Goal: Transaction & Acquisition: Purchase product/service

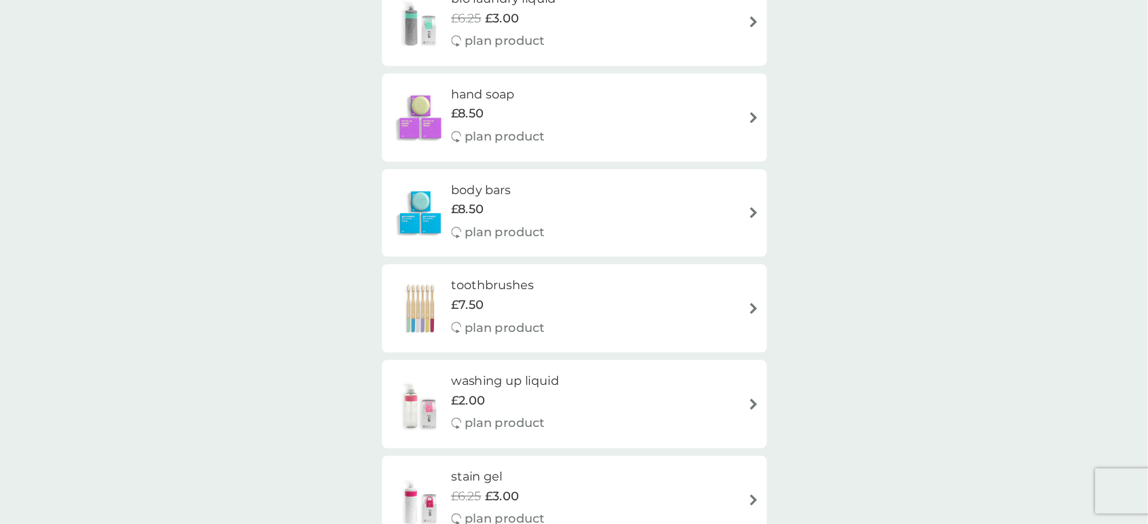
scroll to position [1019, 0]
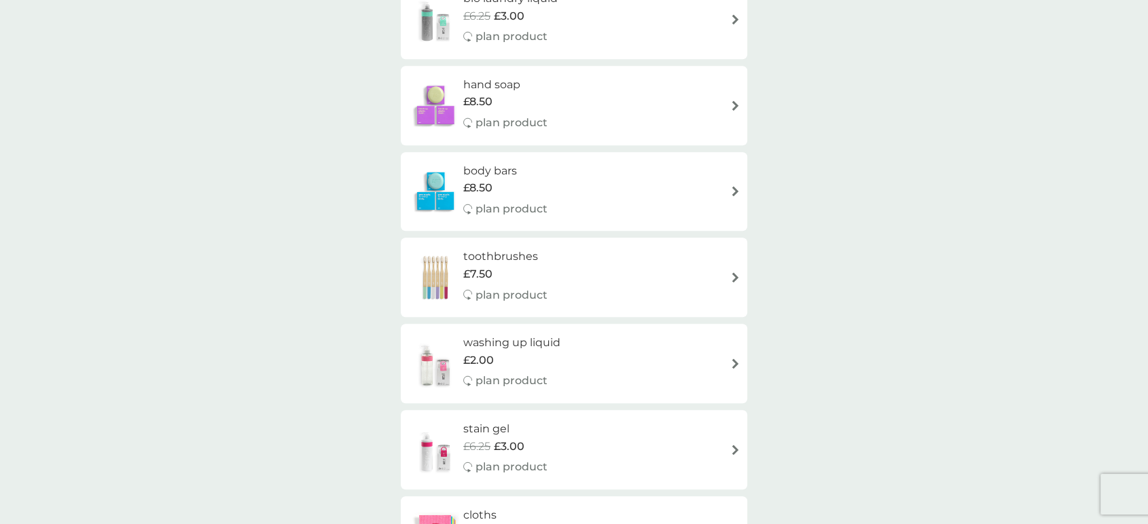
drag, startPoint x: 1036, startPoint y: 1, endPoint x: 146, endPoint y: 257, distance: 925.8
click at [146, 257] on div "smol shop all products Accessories Cleaning Dishwash Laundry Personal Care Spar…" at bounding box center [574, 183] width 1148 height 2318
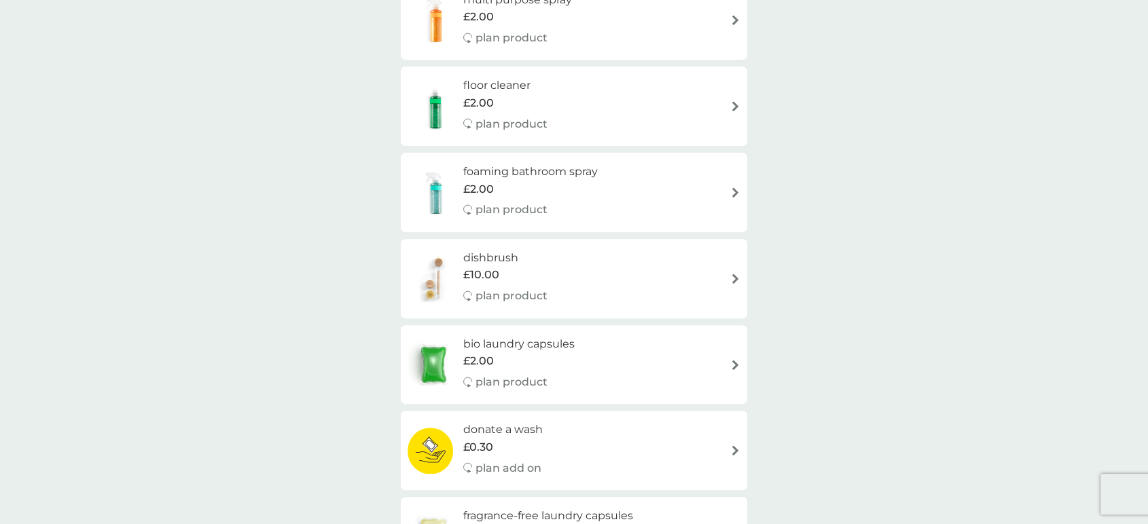
scroll to position [566, 0]
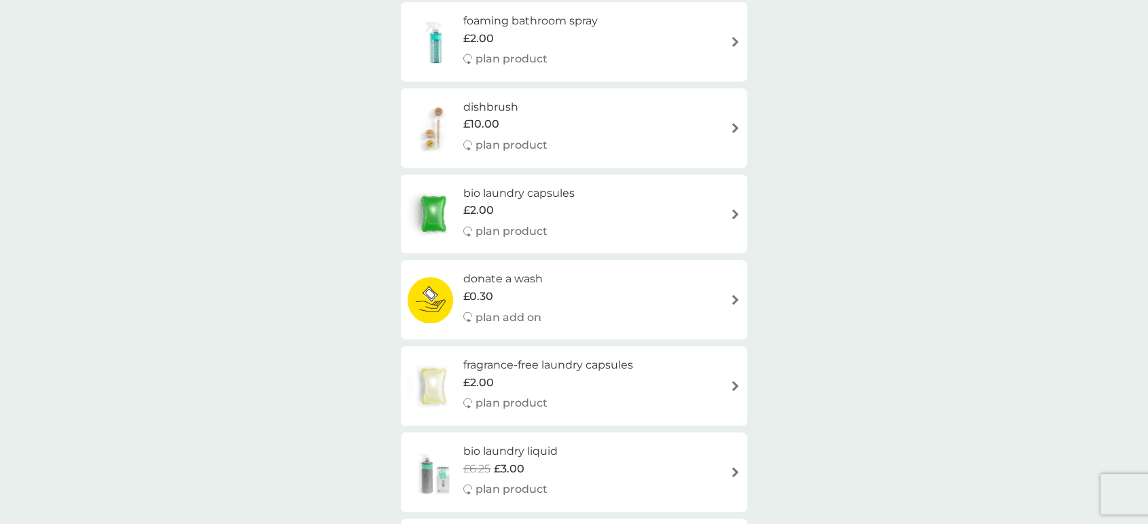
click at [498, 219] on div "bio laundry capsules £2.00 plan product" at bounding box center [525, 214] width 125 height 59
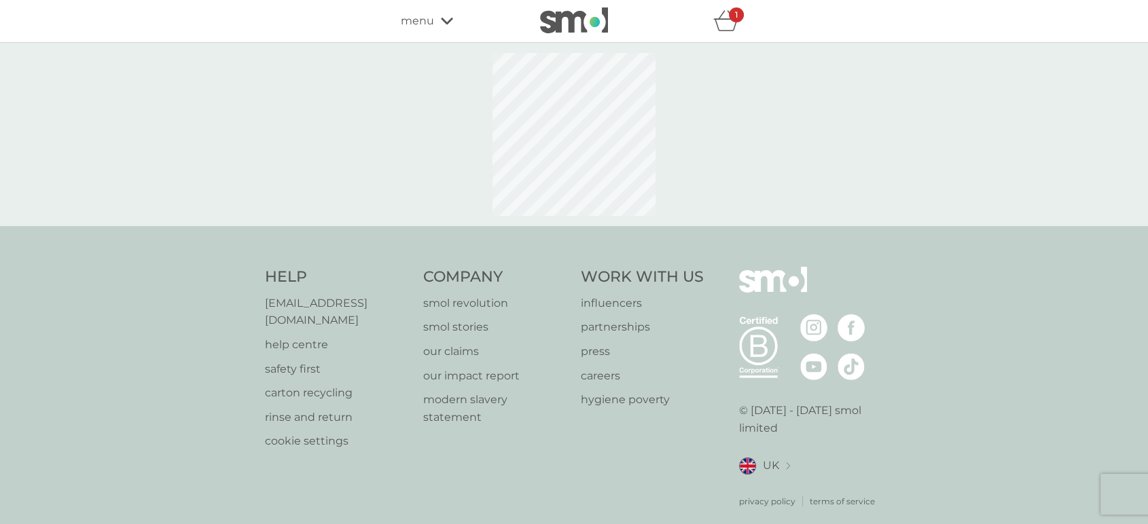
select select "42"
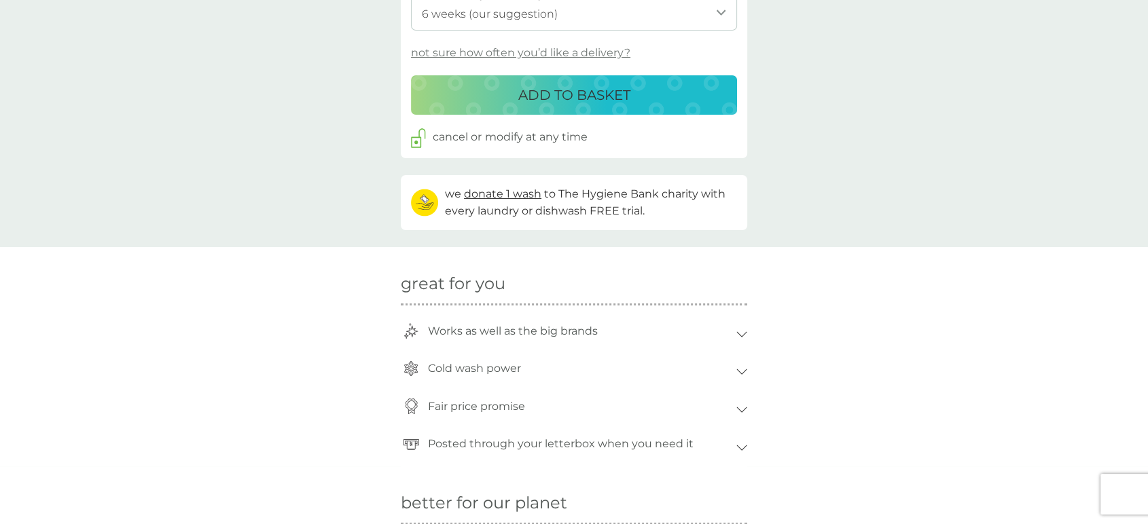
scroll to position [679, 0]
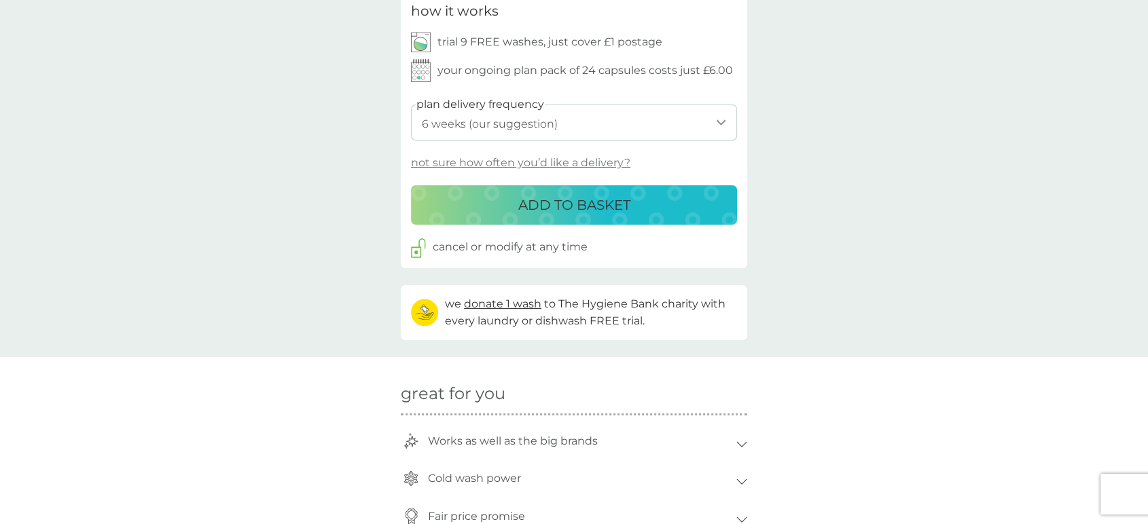
click at [541, 206] on p "ADD TO BASKET" at bounding box center [574, 205] width 112 height 22
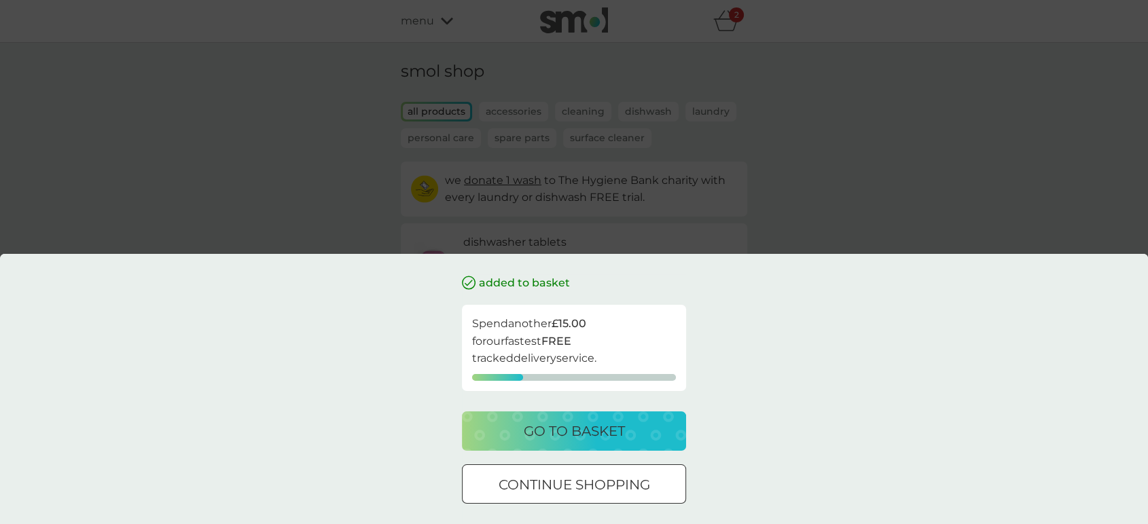
click at [563, 426] on p "go to basket" at bounding box center [574, 431] width 101 height 22
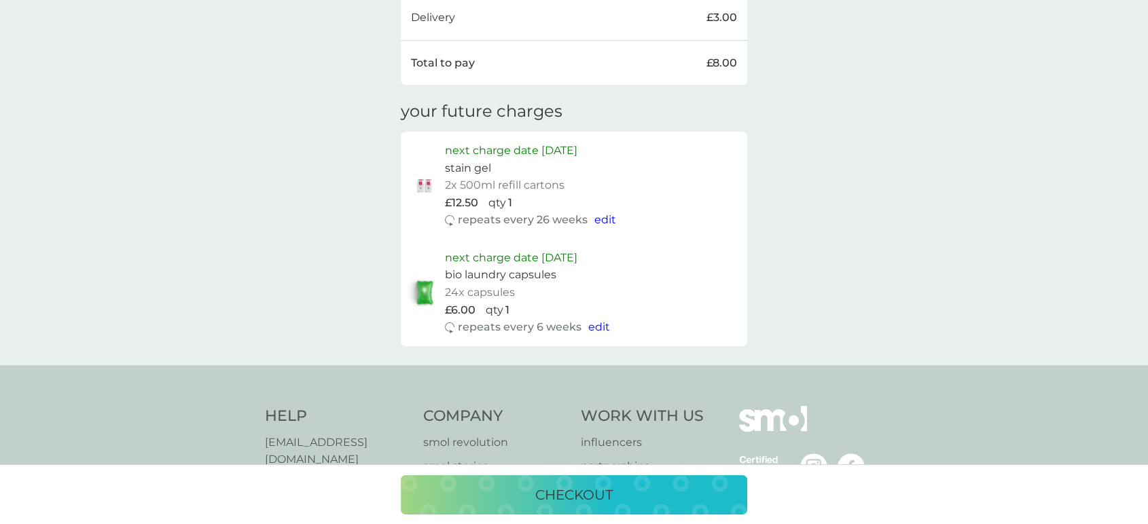
scroll to position [603, 0]
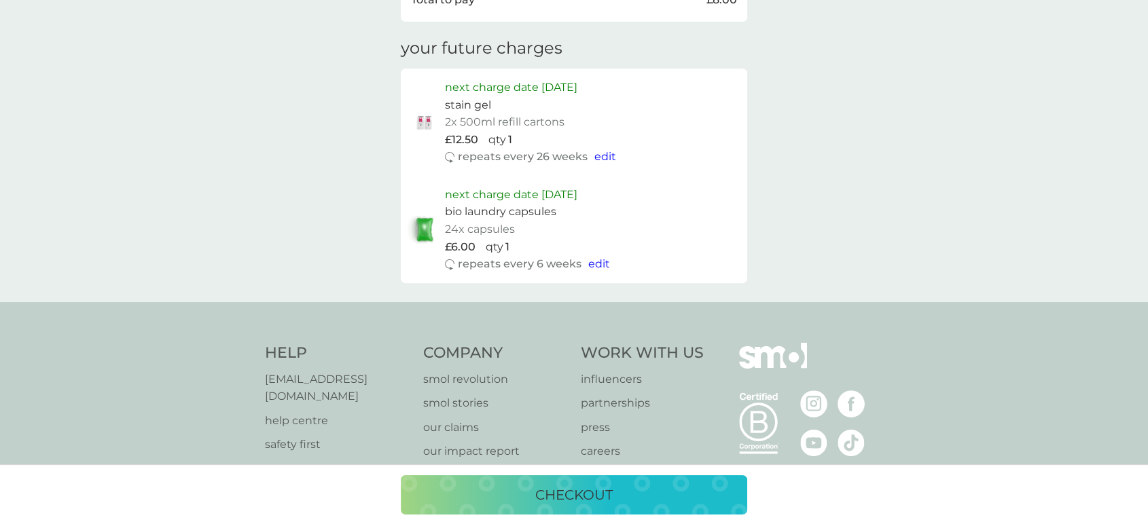
click at [596, 268] on span "edit" at bounding box center [599, 263] width 22 height 13
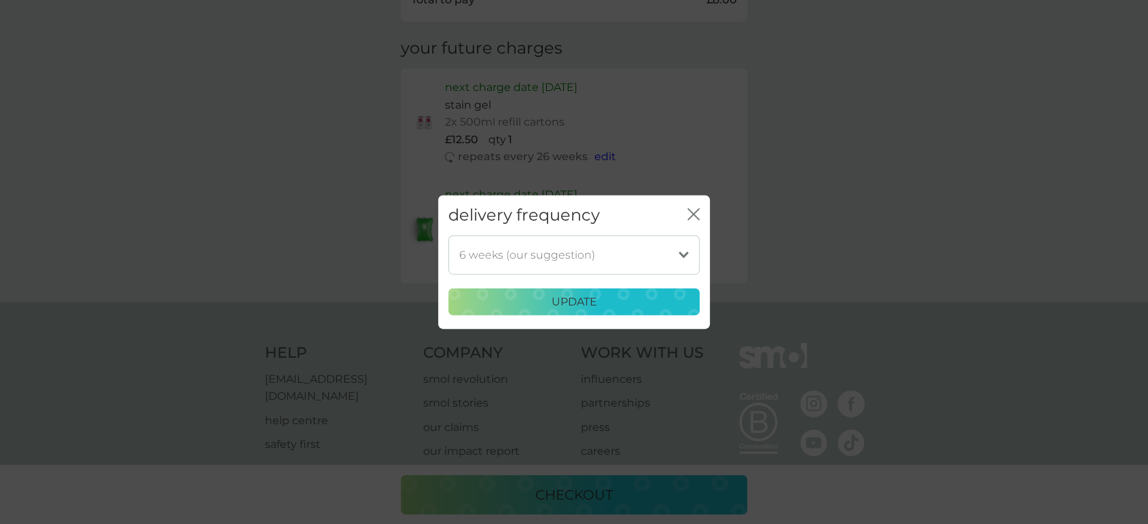
click at [596, 266] on select "1 week 2 weeks 3 weeks 4 weeks 5 weeks 6 weeks (our suggestion) 7 weeks 8 weeks…" at bounding box center [573, 254] width 251 height 39
select select "119"
click at [448, 235] on select "1 week 2 weeks 3 weeks 4 weeks 5 weeks 6 weeks (our suggestion) 7 weeks 8 weeks…" at bounding box center [573, 254] width 251 height 39
click at [586, 303] on p "update" at bounding box center [573, 302] width 45 height 18
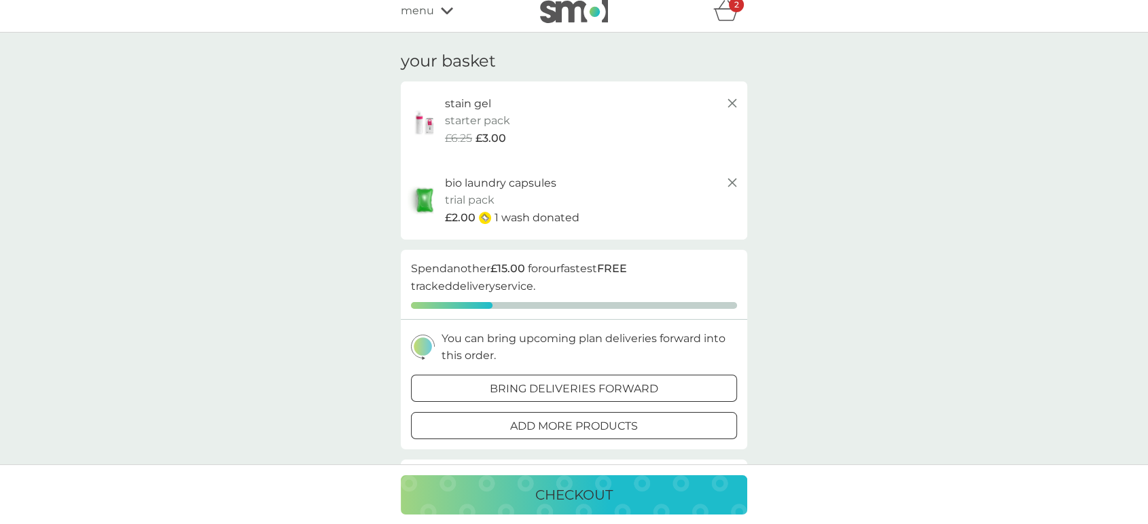
scroll to position [0, 0]
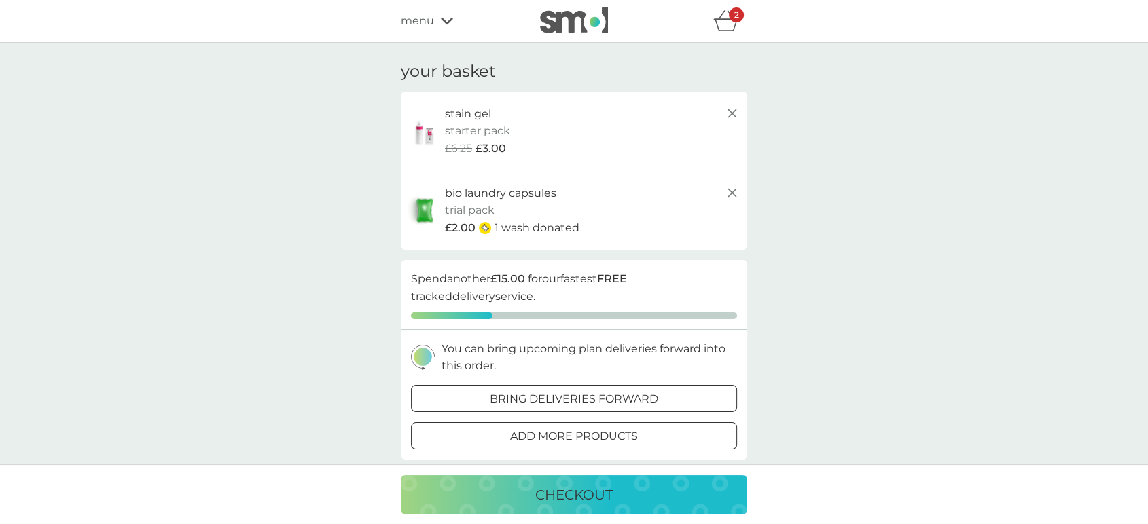
click at [424, 16] on span "menu" at bounding box center [417, 21] width 33 height 18
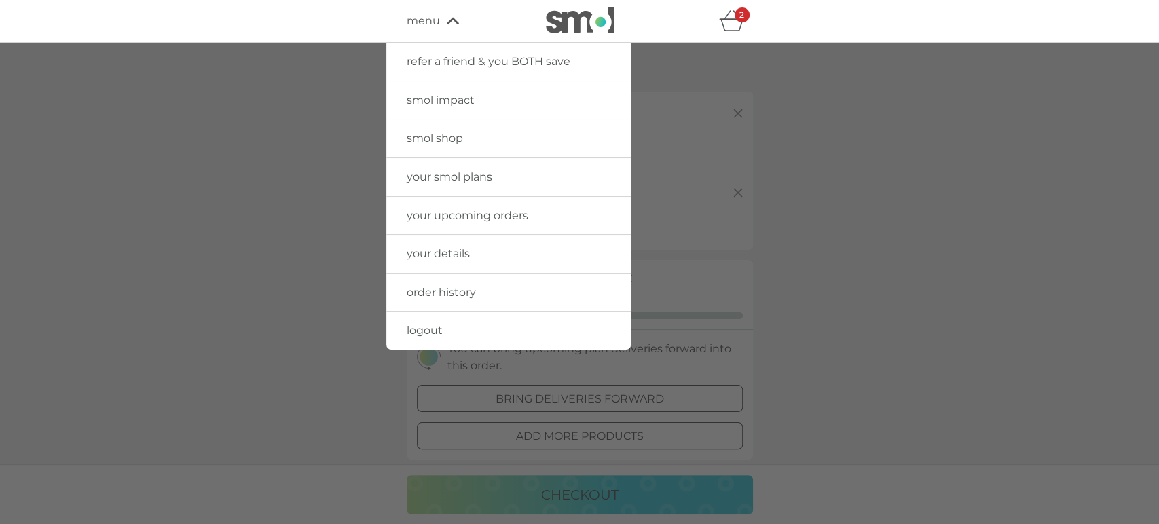
click at [436, 136] on span "smol shop" at bounding box center [435, 138] width 56 height 13
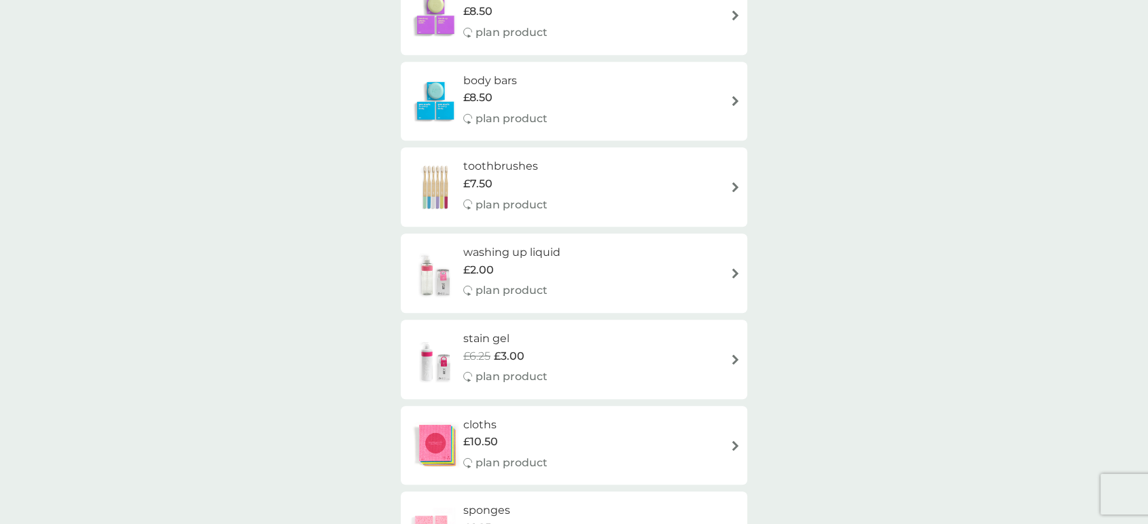
scroll to position [1207, 0]
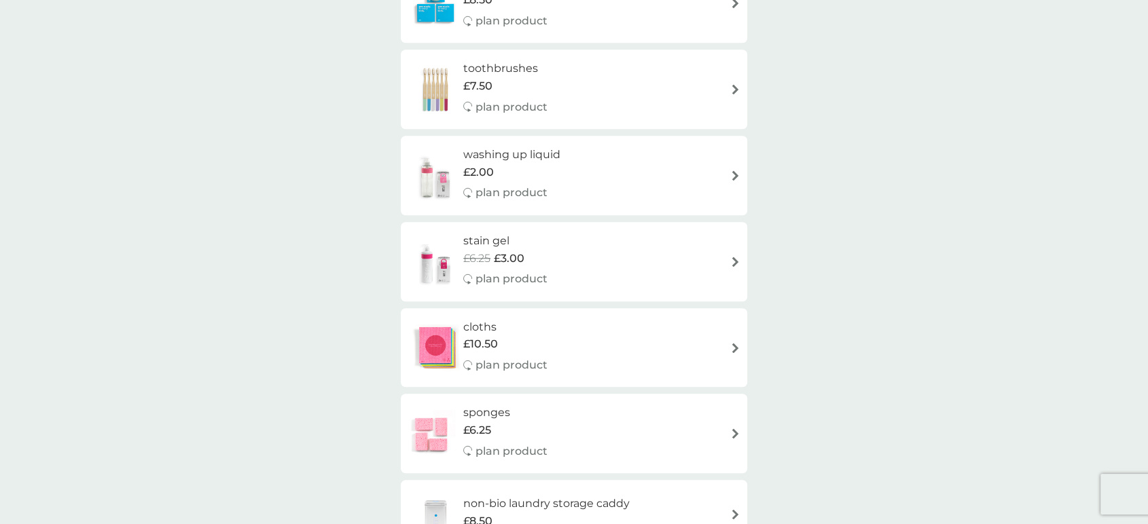
click at [456, 176] on img at bounding box center [435, 176] width 56 height 48
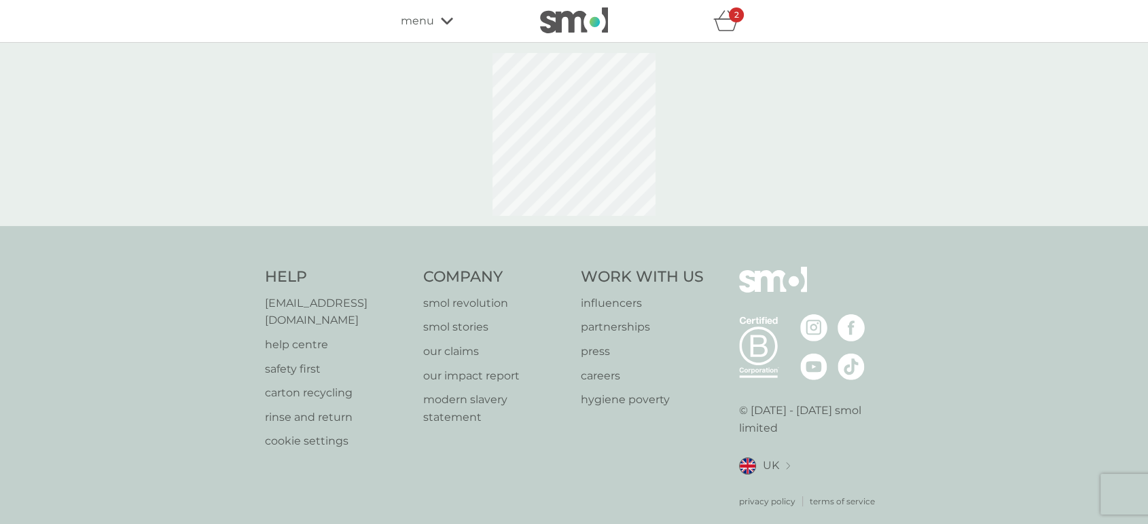
select select "112"
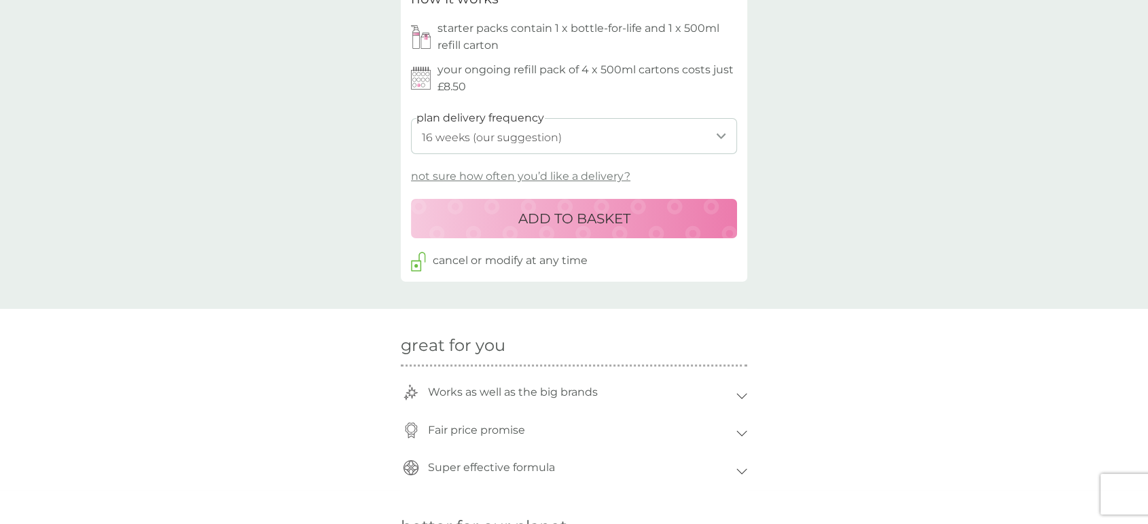
scroll to position [679, 0]
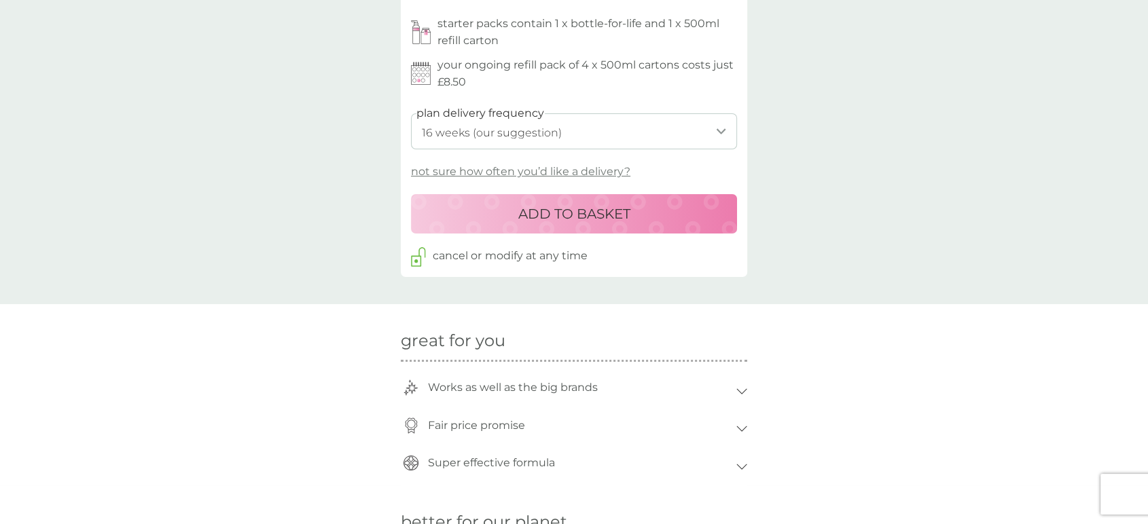
click at [558, 211] on p "ADD TO BASKET" at bounding box center [574, 214] width 112 height 22
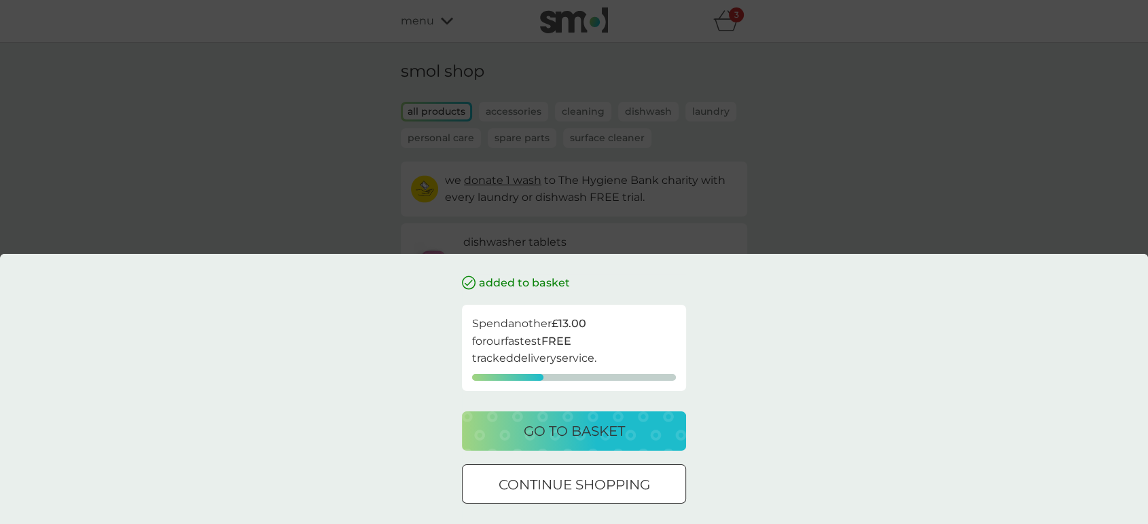
click at [579, 431] on p "go to basket" at bounding box center [574, 431] width 101 height 22
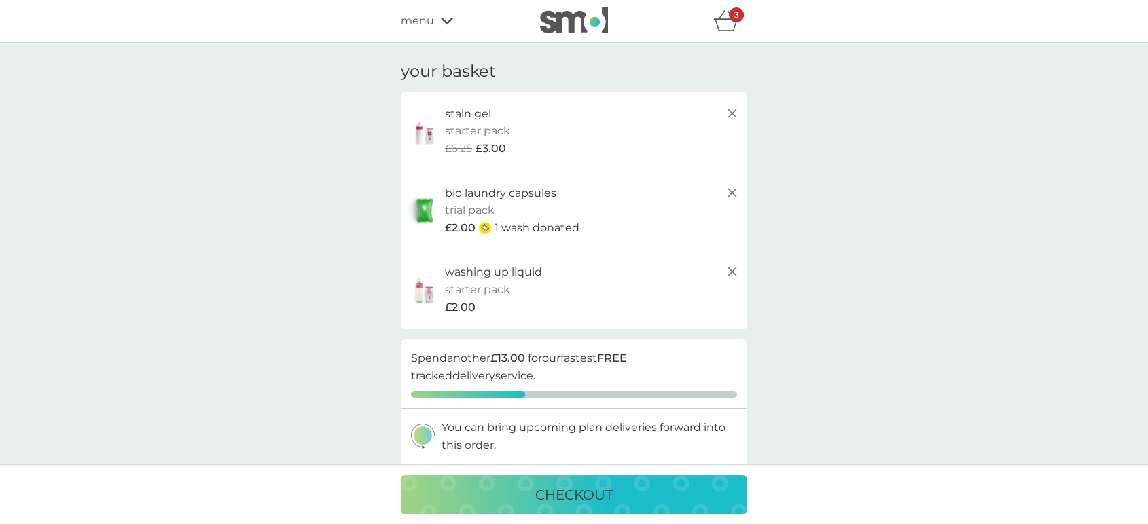
click at [560, 471] on p "checkout" at bounding box center [573, 495] width 77 height 22
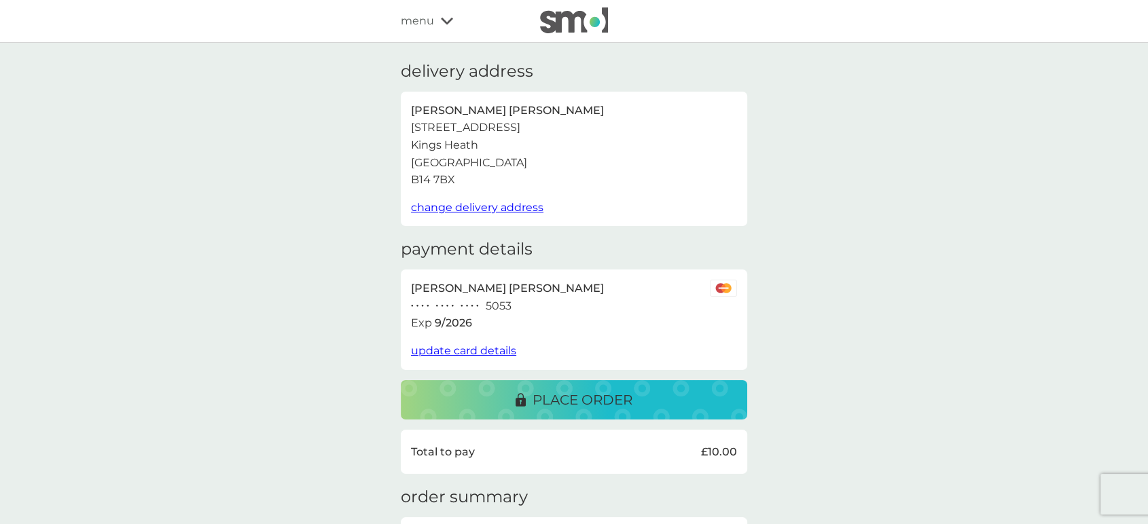
click at [550, 399] on p "place order" at bounding box center [582, 400] width 100 height 22
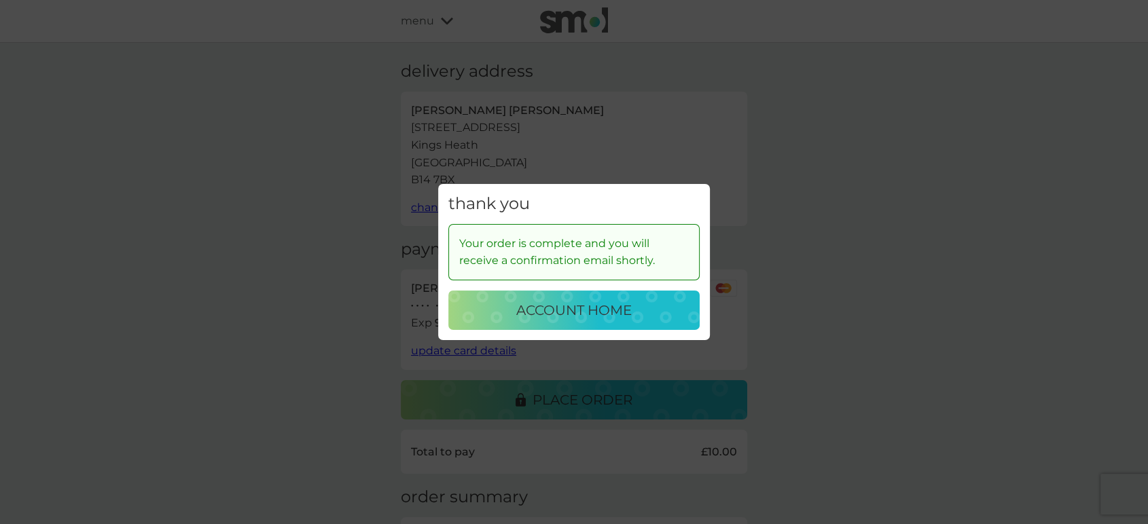
click at [554, 307] on p "account home" at bounding box center [573, 310] width 115 height 22
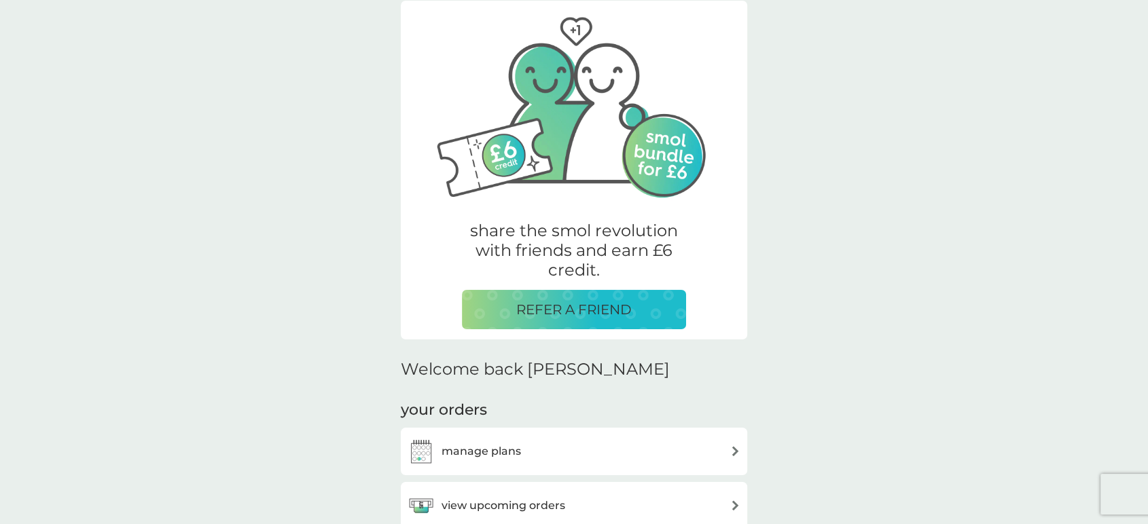
scroll to position [452, 0]
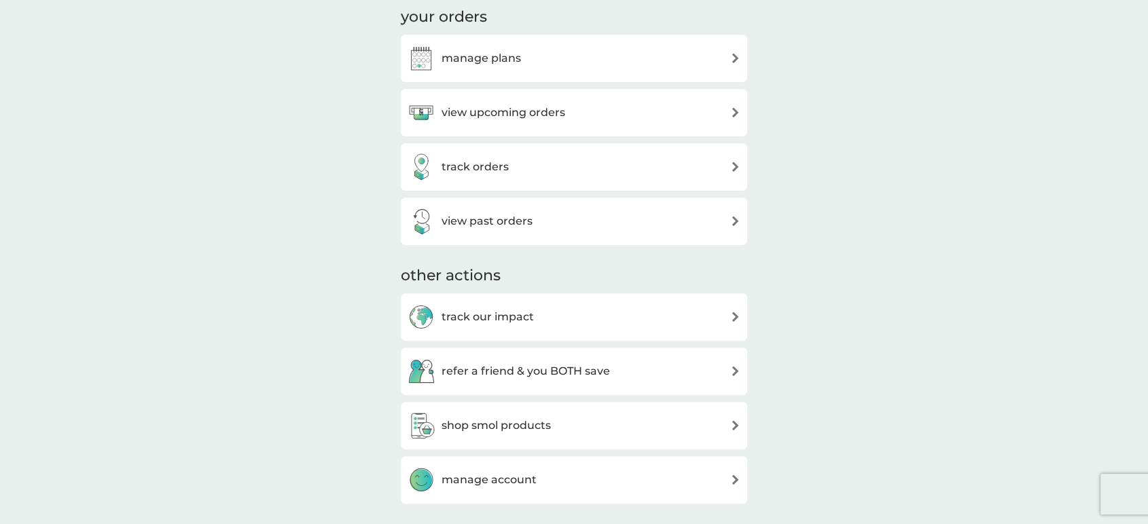
click at [483, 53] on h3 "manage plans" at bounding box center [480, 59] width 79 height 18
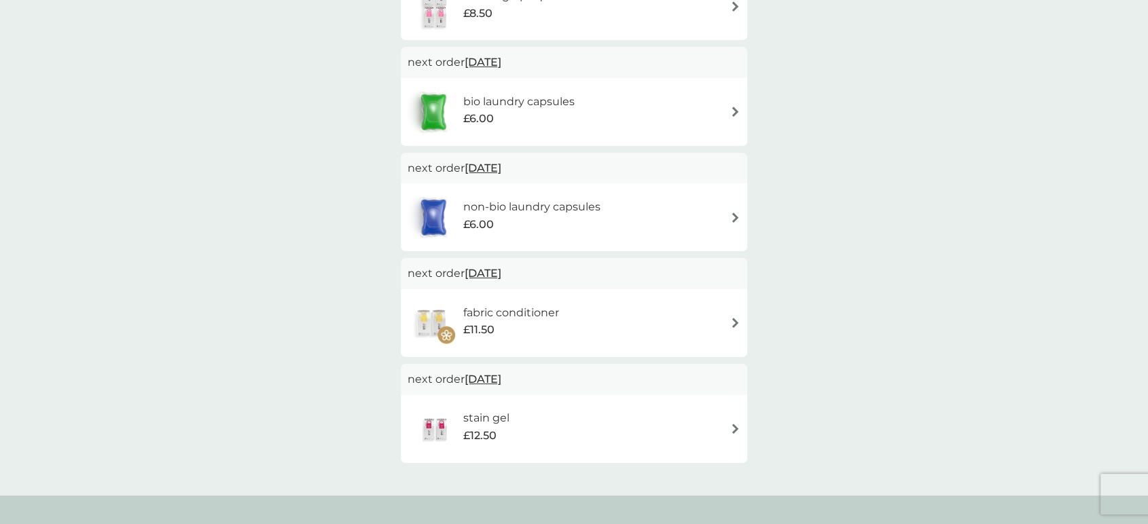
scroll to position [75, 0]
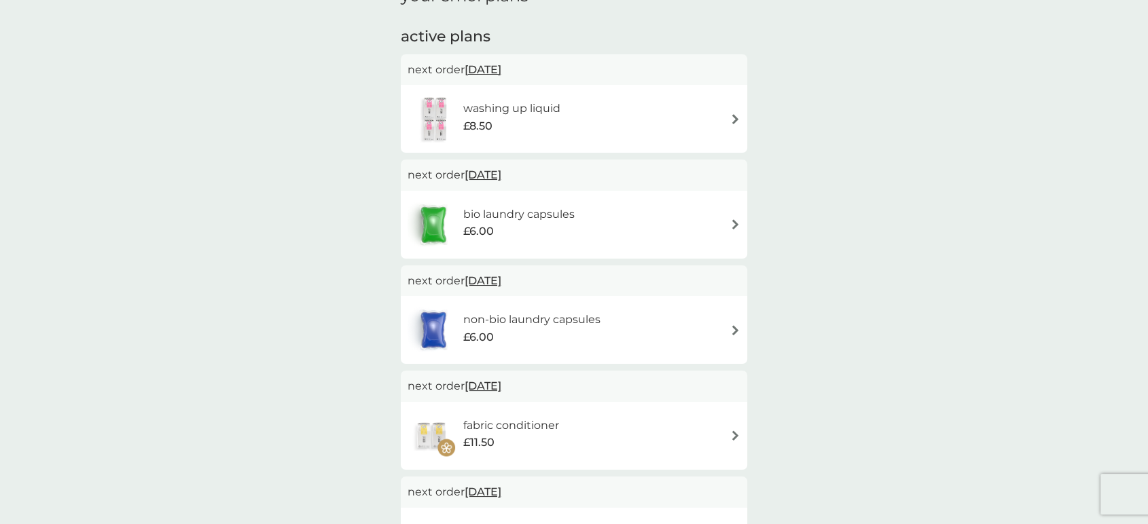
click at [495, 116] on h6 "washing up liquid" at bounding box center [511, 109] width 97 height 18
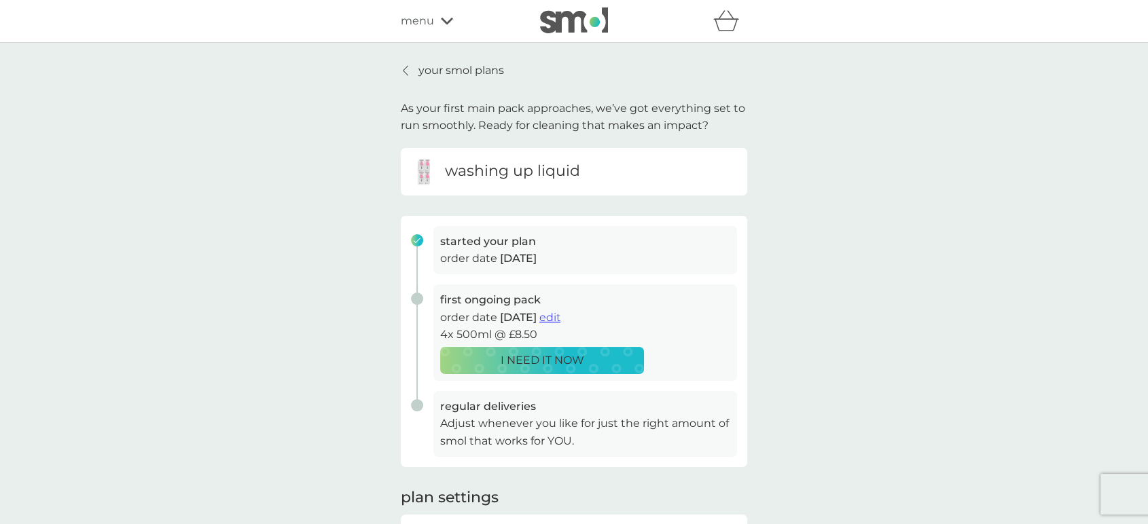
click at [560, 315] on span "edit" at bounding box center [549, 317] width 21 height 13
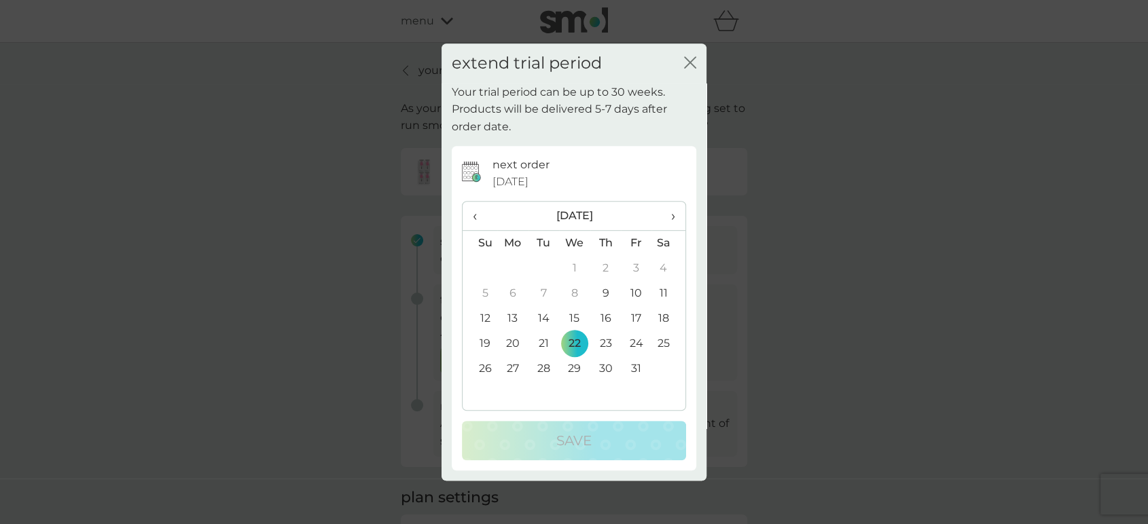
click at [693, 52] on div "extend trial period close" at bounding box center [573, 63] width 265 height 40
click at [692, 62] on icon "close" at bounding box center [690, 62] width 12 height 12
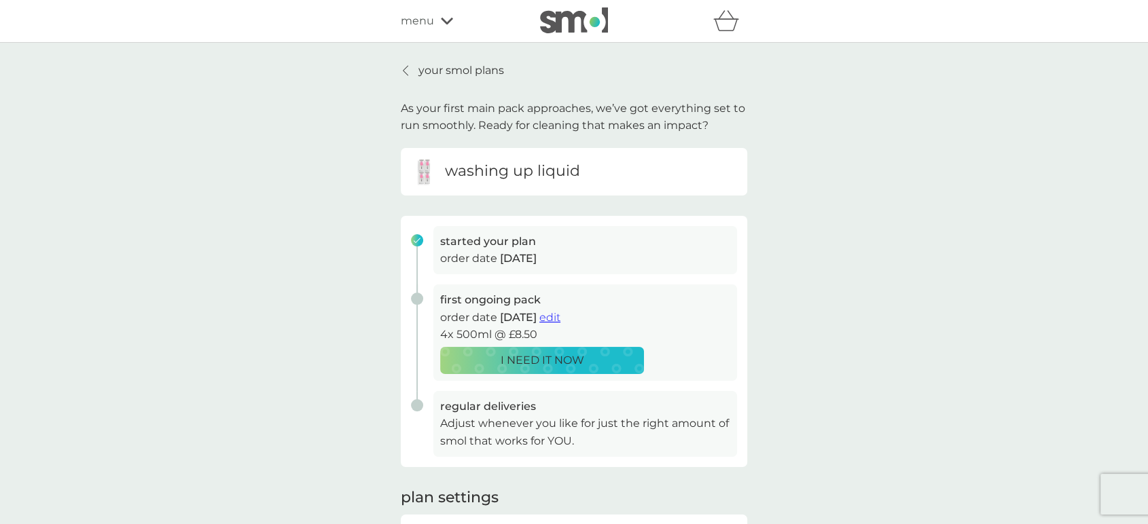
click at [409, 72] on div at bounding box center [406, 70] width 10 height 11
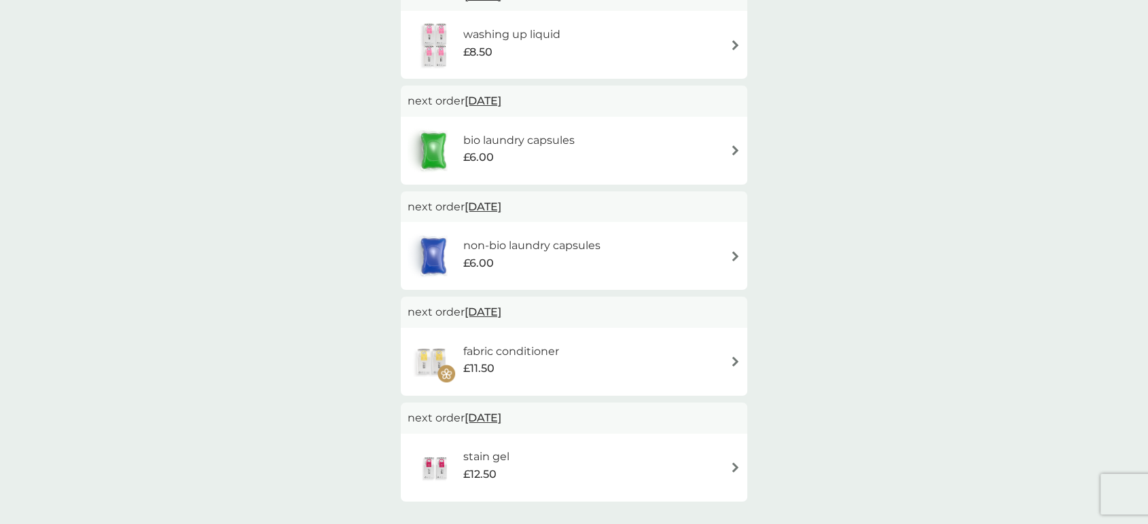
scroll to position [151, 0]
click at [483, 355] on h6 "fabric conditioner" at bounding box center [511, 351] width 96 height 18
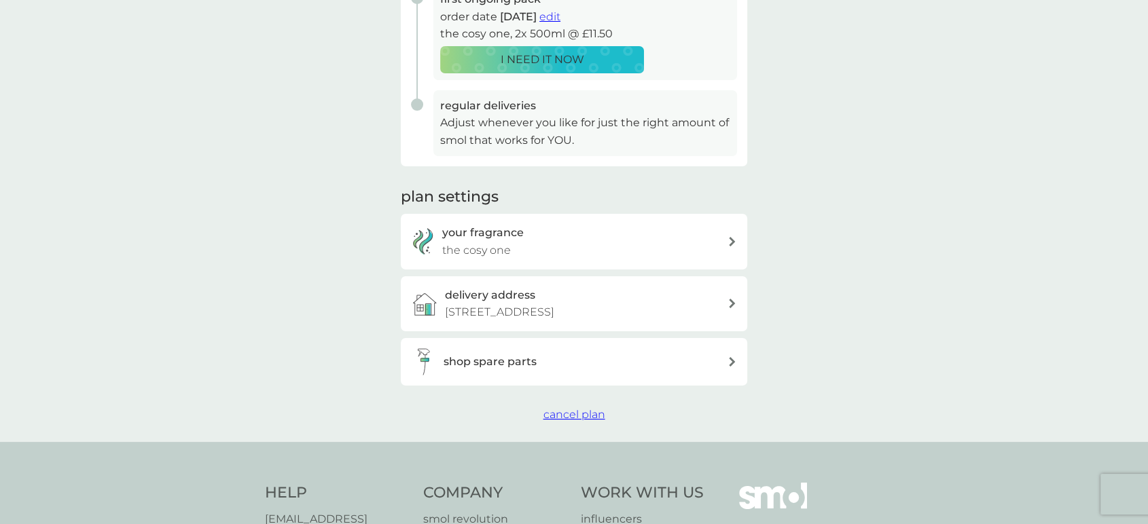
scroll to position [301, 0]
click at [516, 234] on h3 "your fragrance" at bounding box center [482, 232] width 81 height 18
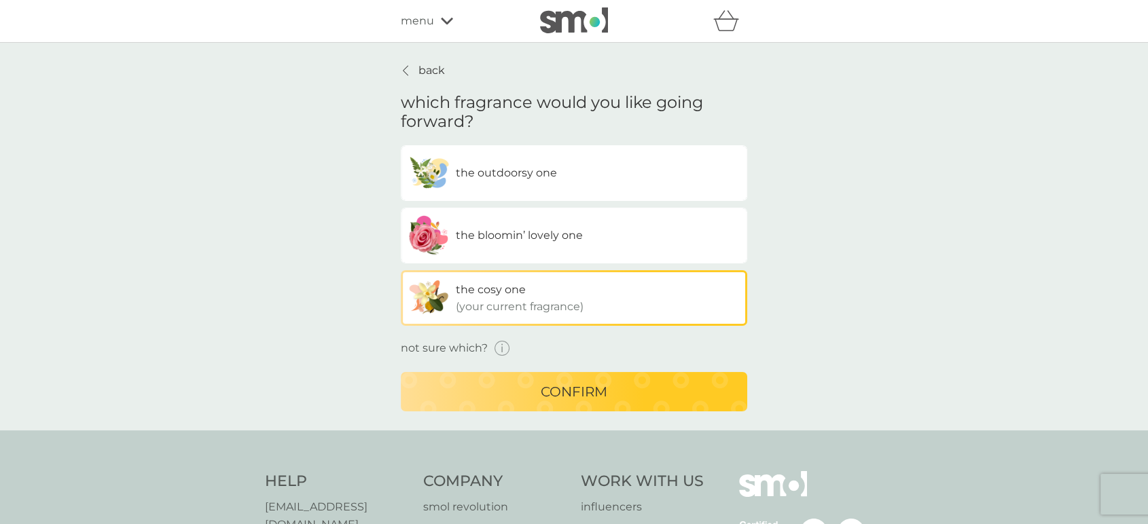
click at [502, 346] on icon "button" at bounding box center [502, 349] width 16 height 16
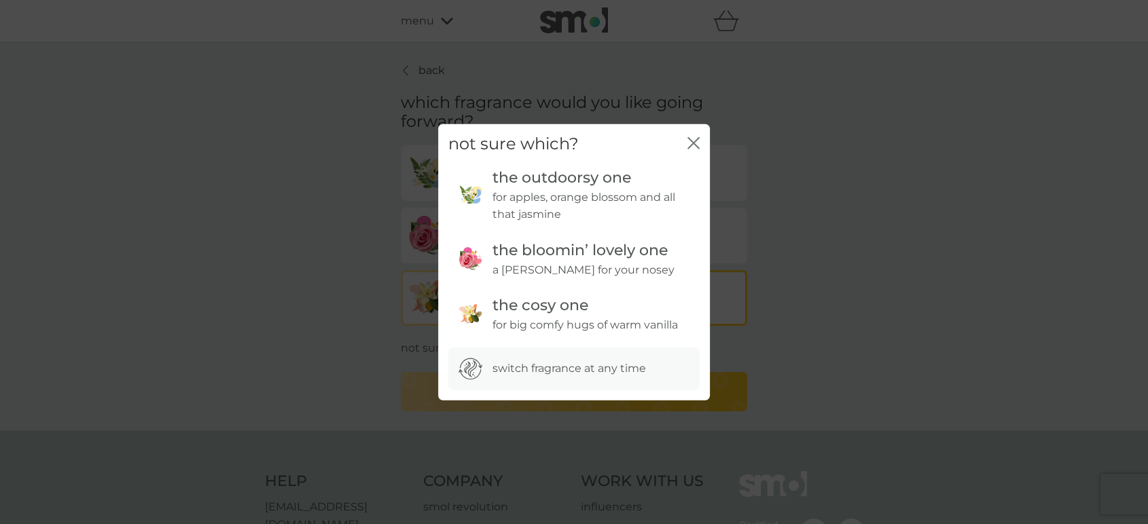
click at [544, 202] on p "for apples, orange blossom and all that jasmine" at bounding box center [590, 205] width 197 height 35
click at [542, 182] on h3 "the outdoorsy one" at bounding box center [590, 178] width 197 height 21
click at [468, 191] on img at bounding box center [470, 196] width 24 height 56
click at [695, 138] on icon "close" at bounding box center [693, 143] width 12 height 12
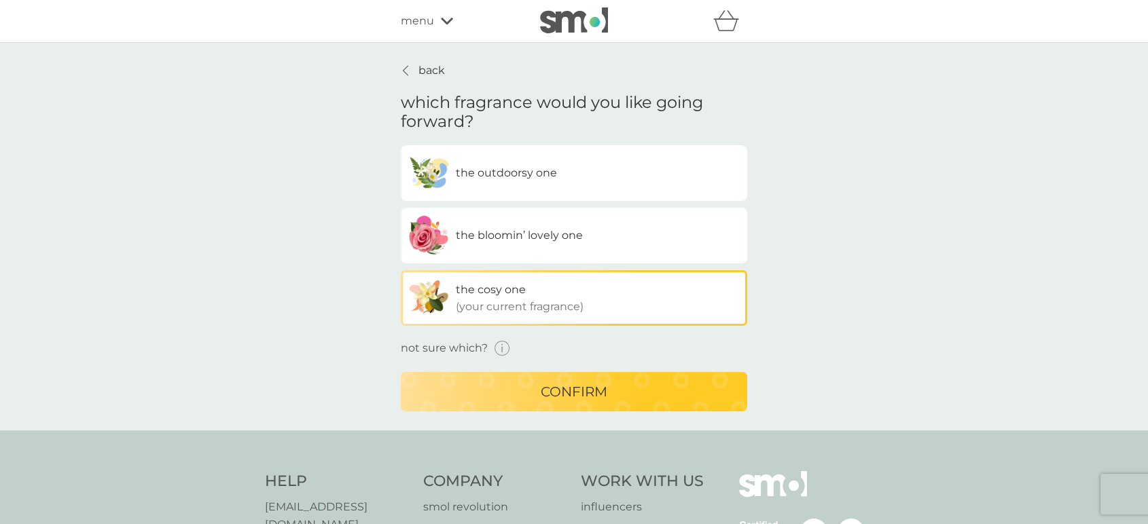
click at [462, 388] on div "confirm" at bounding box center [573, 392] width 319 height 22
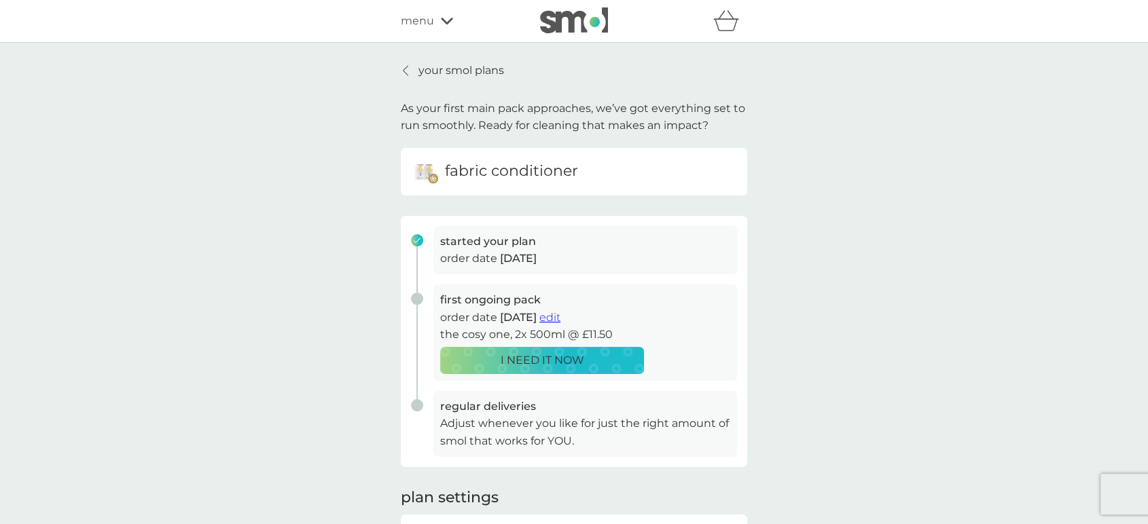
click at [407, 67] on icon at bounding box center [405, 70] width 5 height 11
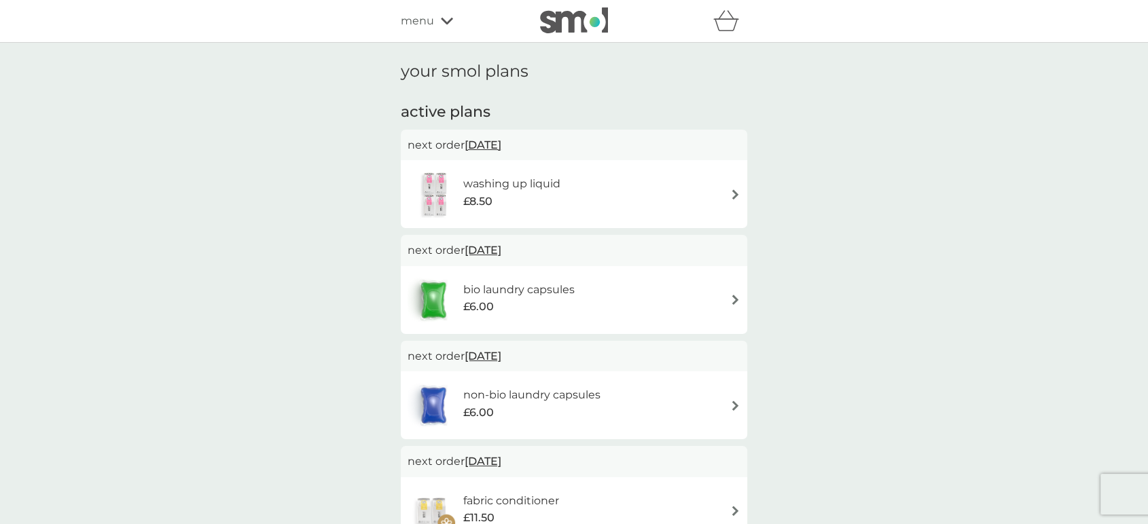
click at [425, 31] on div "refer a friend & you BOTH save smol impact smol shop your smol plans your upcom…" at bounding box center [574, 20] width 346 height 27
click at [422, 24] on span "menu" at bounding box center [417, 21] width 33 height 18
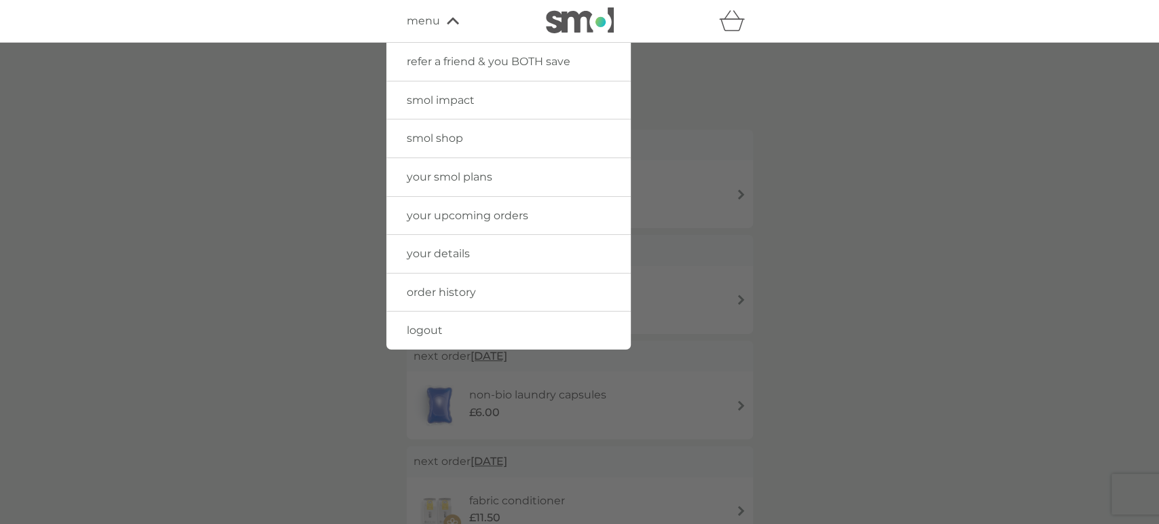
click at [433, 295] on span "order history" at bounding box center [441, 292] width 69 height 13
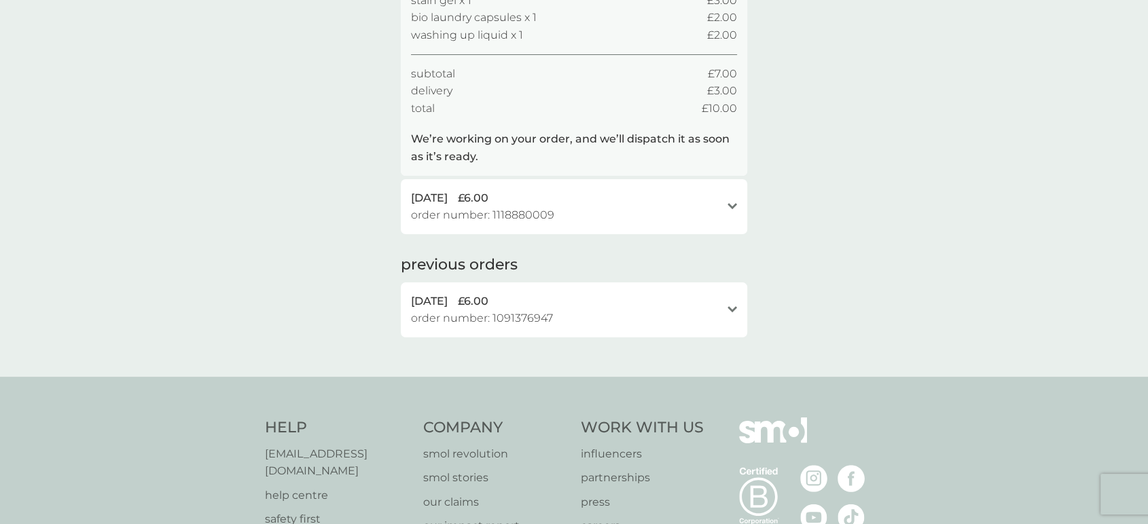
scroll to position [226, 0]
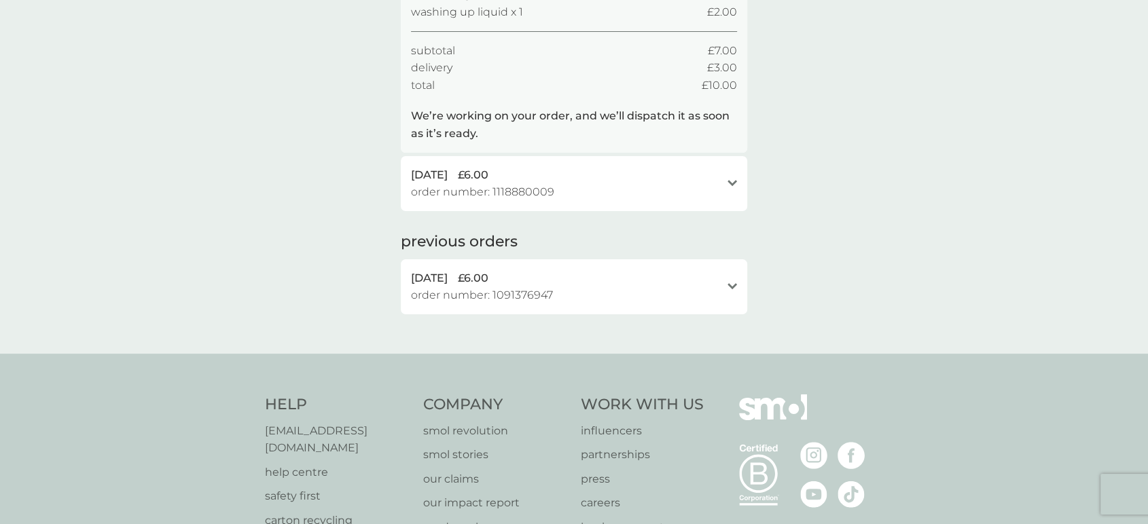
click at [730, 178] on div "open" at bounding box center [732, 183] width 10 height 11
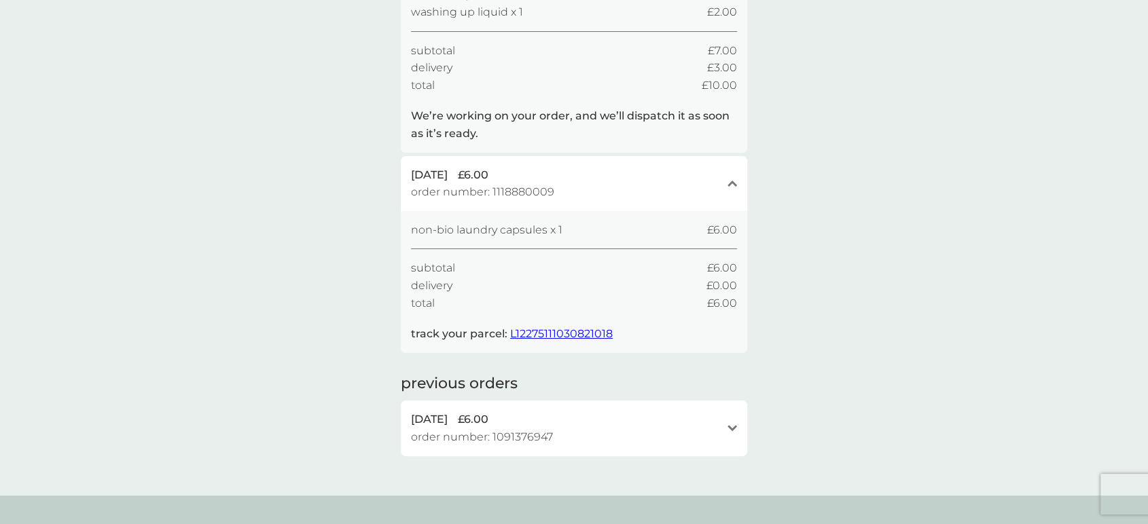
click at [736, 437] on div "open" at bounding box center [732, 428] width 10 height 35
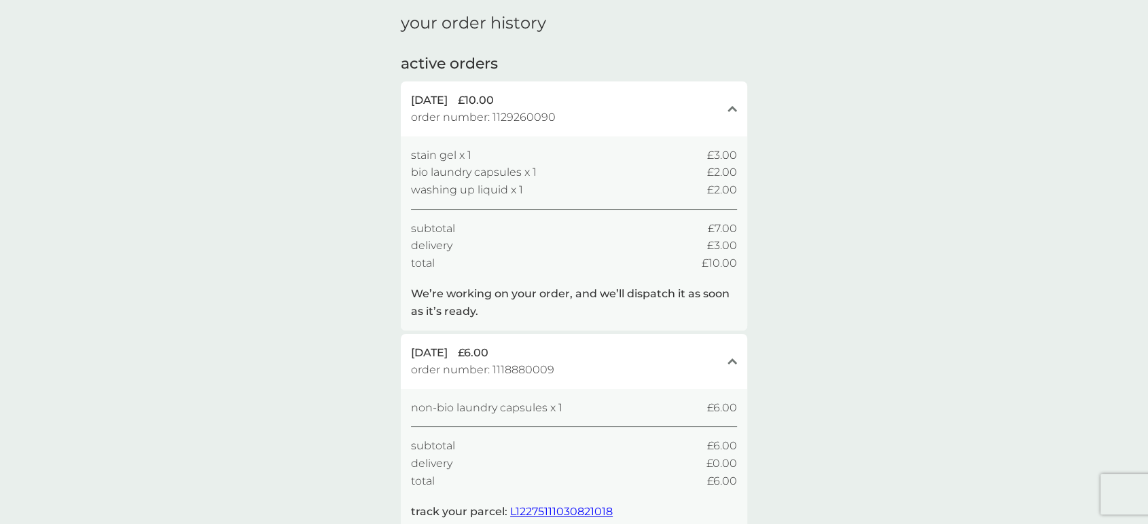
scroll to position [0, 0]
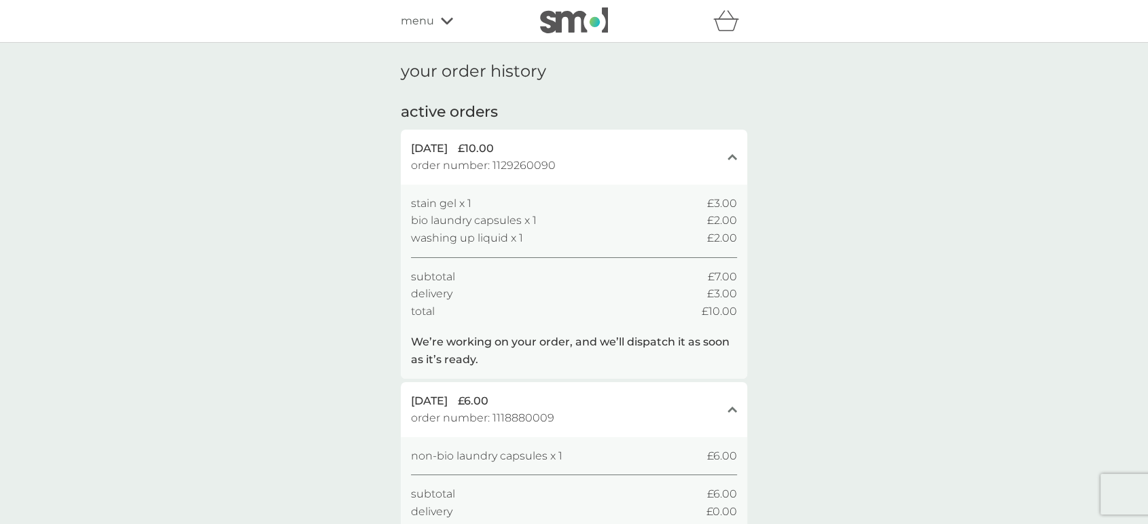
click at [407, 22] on span "menu" at bounding box center [417, 21] width 33 height 18
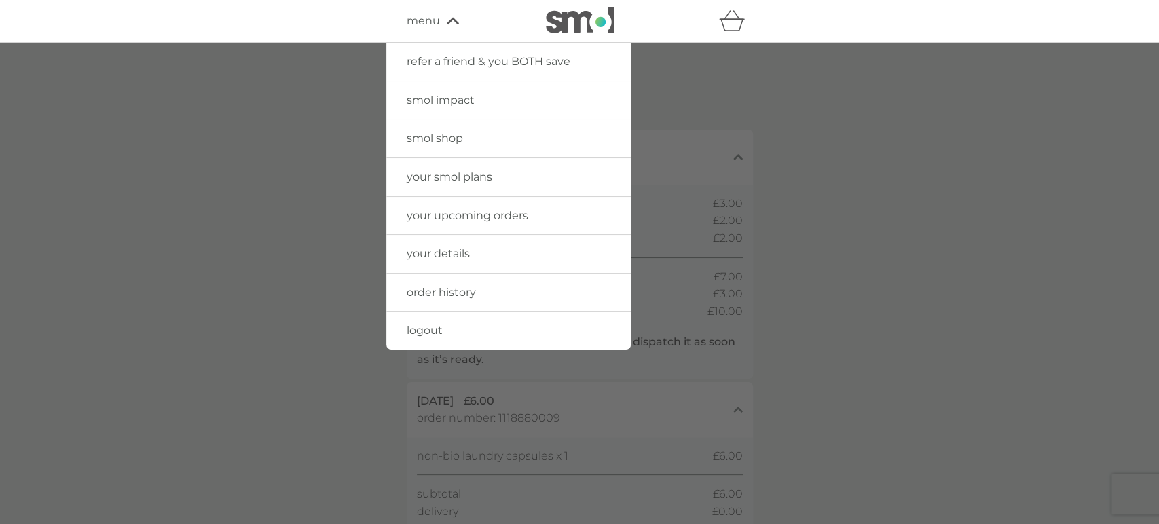
click at [570, 29] on img at bounding box center [580, 20] width 68 height 26
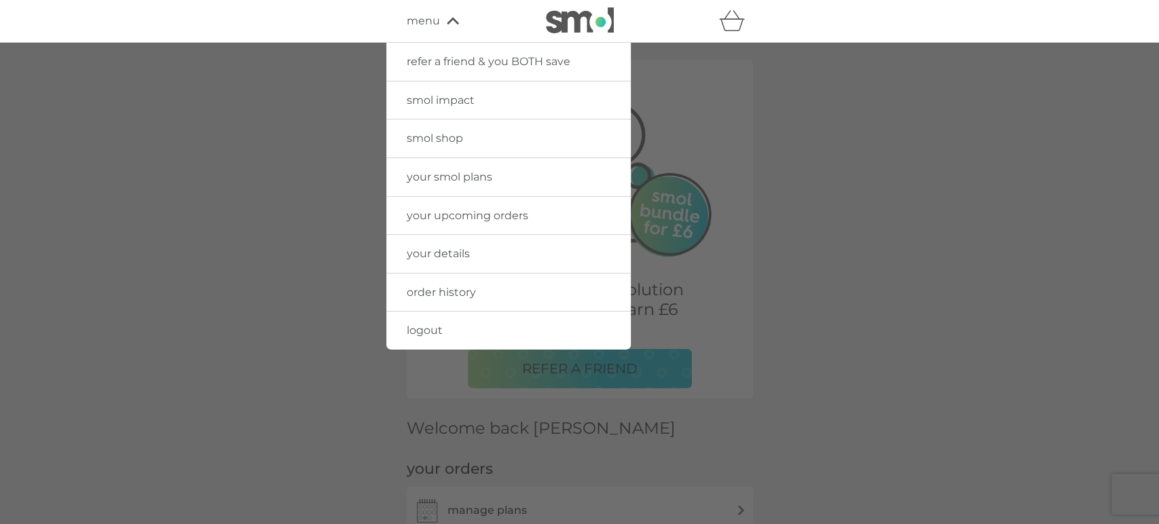
click at [171, 218] on div at bounding box center [579, 305] width 1159 height 524
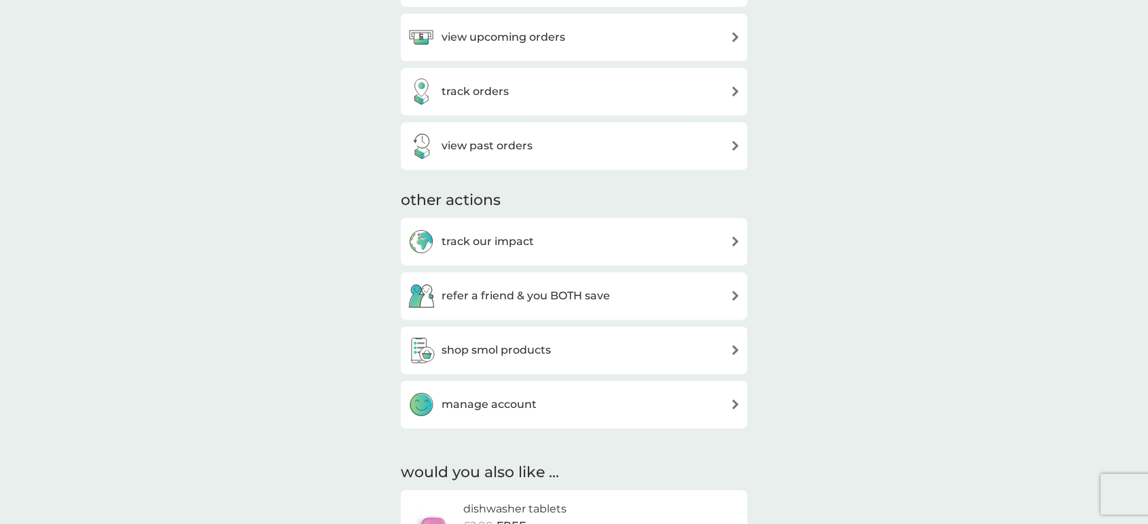
scroll to position [377, 0]
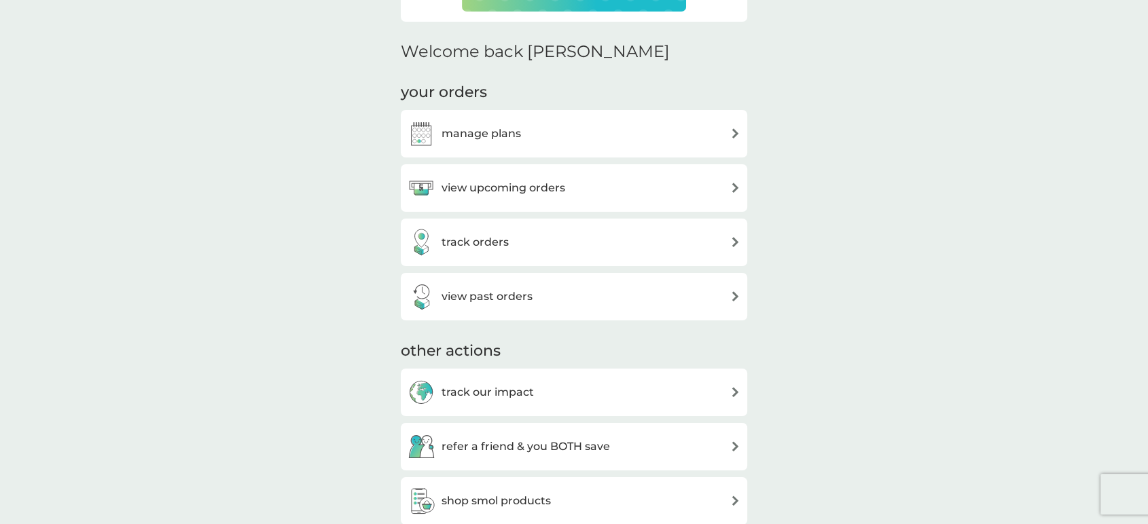
click at [475, 183] on h3 "view upcoming orders" at bounding box center [503, 188] width 124 height 18
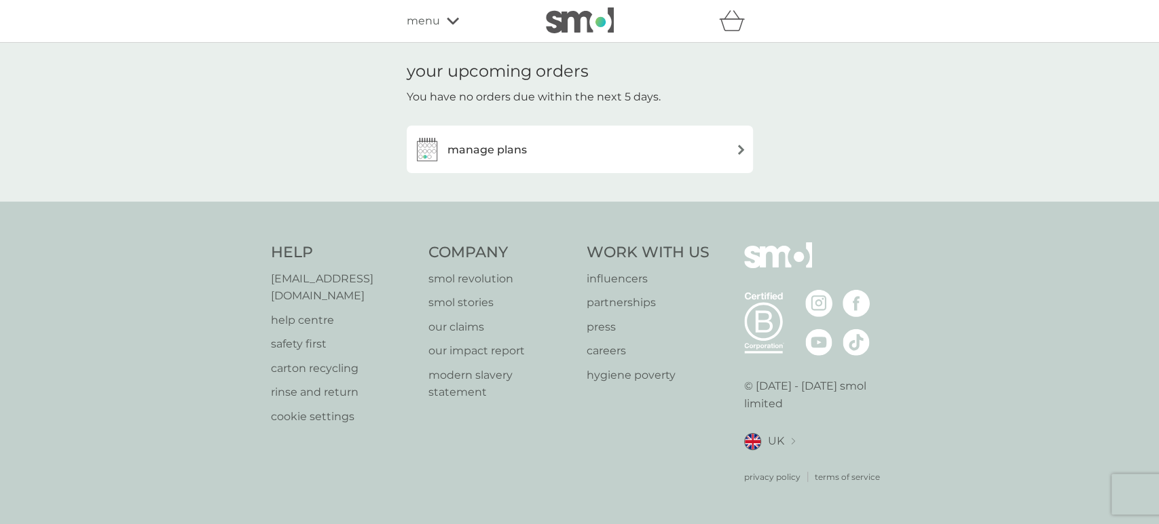
click at [476, 146] on h3 "manage plans" at bounding box center [486, 150] width 79 height 18
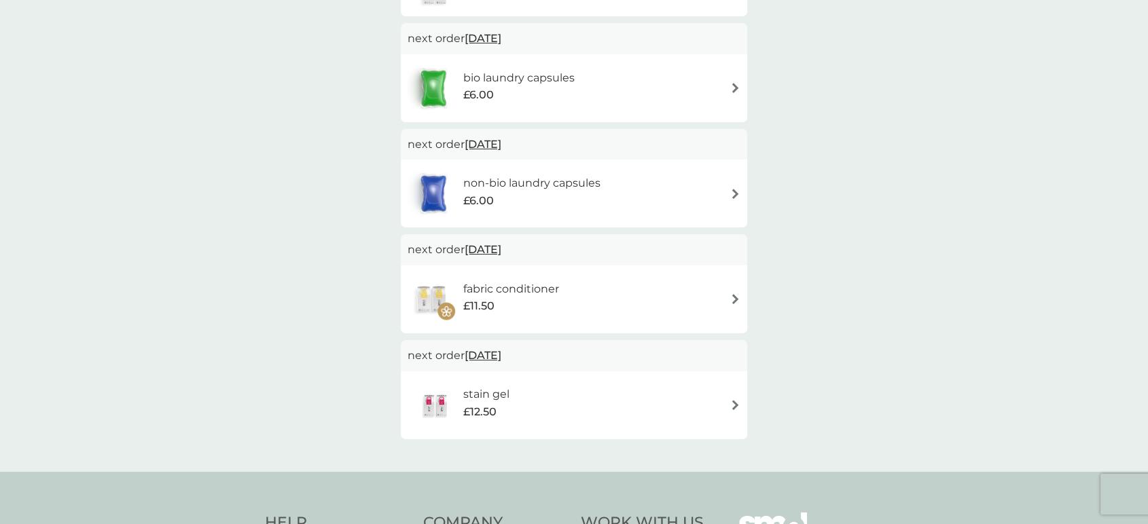
scroll to position [301, 0]
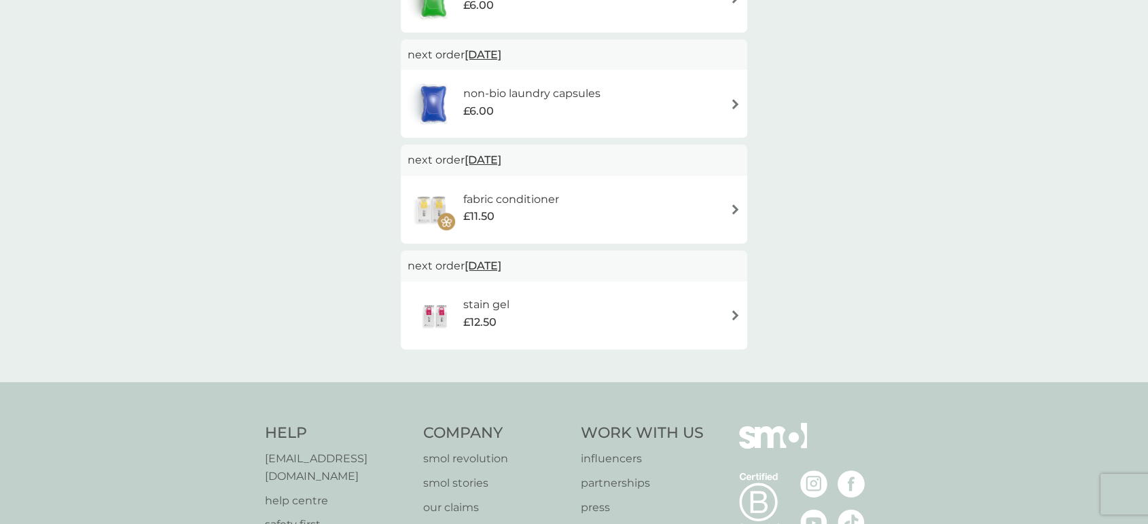
click at [623, 98] on div "non-bio laundry capsules £6.00" at bounding box center [573, 104] width 333 height 48
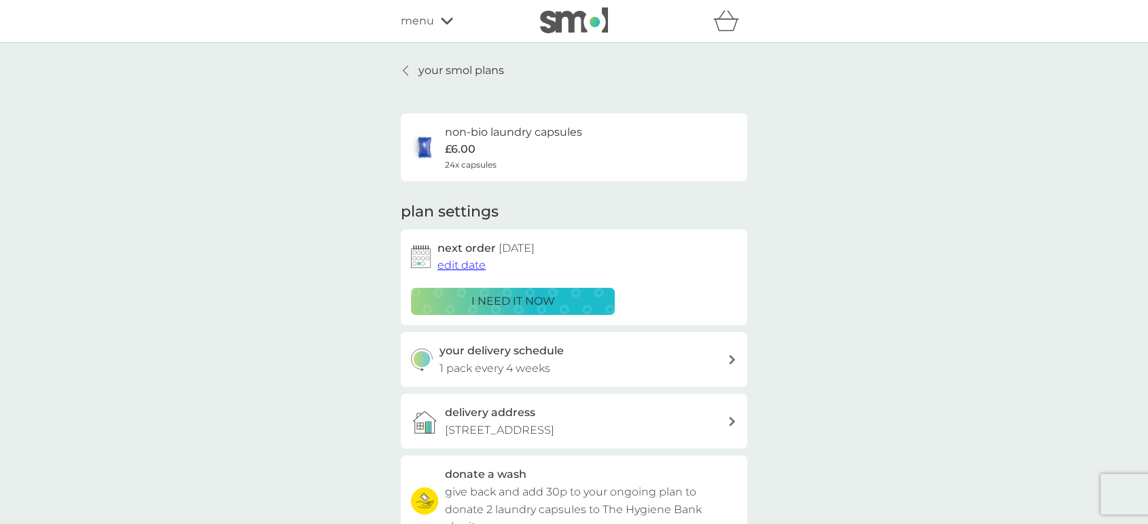
click at [464, 261] on span "edit date" at bounding box center [461, 265] width 48 height 13
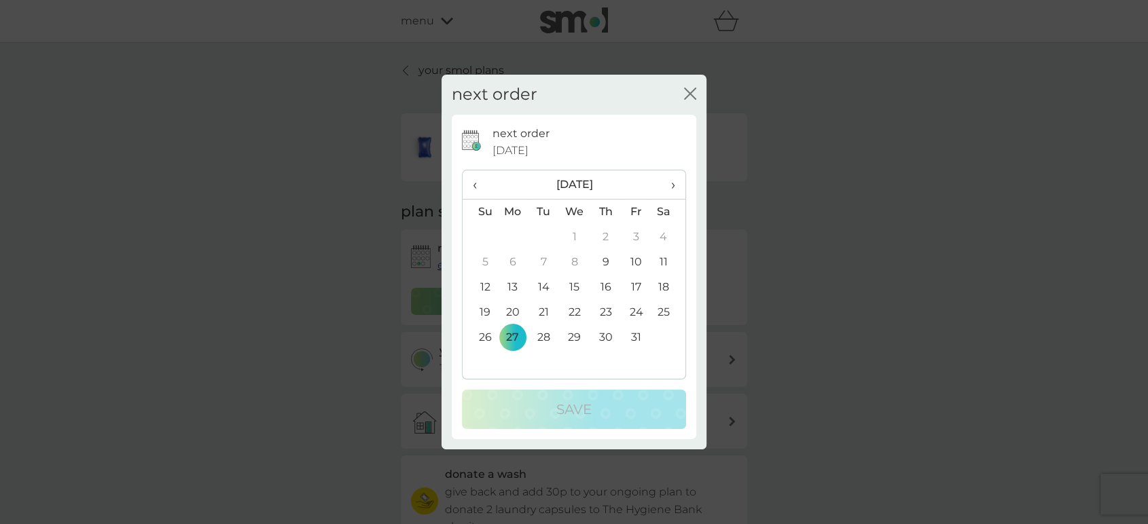
click at [686, 94] on icon "close" at bounding box center [690, 94] width 12 height 12
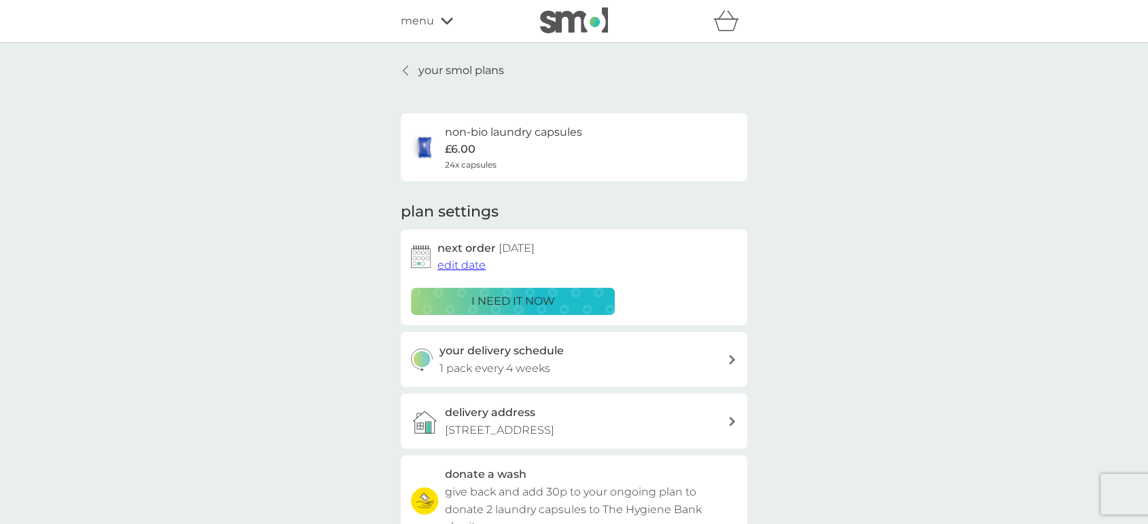
click at [531, 361] on p "1 pack every 4 weeks" at bounding box center [494, 369] width 111 height 18
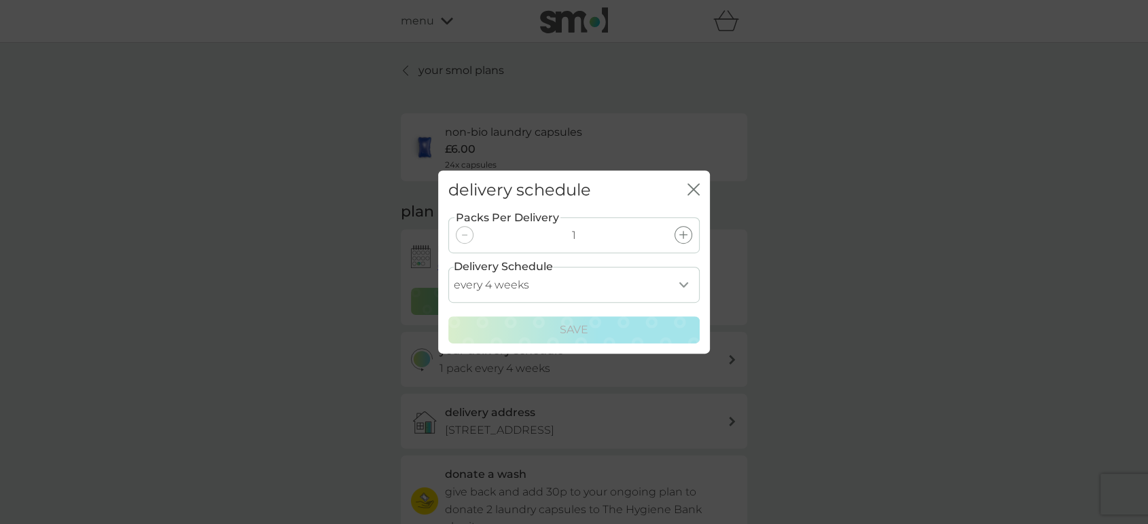
click at [517, 271] on label "Delivery Schedule" at bounding box center [503, 267] width 99 height 18
click at [523, 281] on select "every 1 week every 2 weeks every 3 weeks every 4 weeks every 5 weeks every 6 we…" at bounding box center [573, 285] width 251 height 36
select select "70"
click at [448, 267] on select "every 1 week every 2 weeks every 3 weeks every 4 weeks every 5 weeks every 6 we…" at bounding box center [573, 285] width 251 height 36
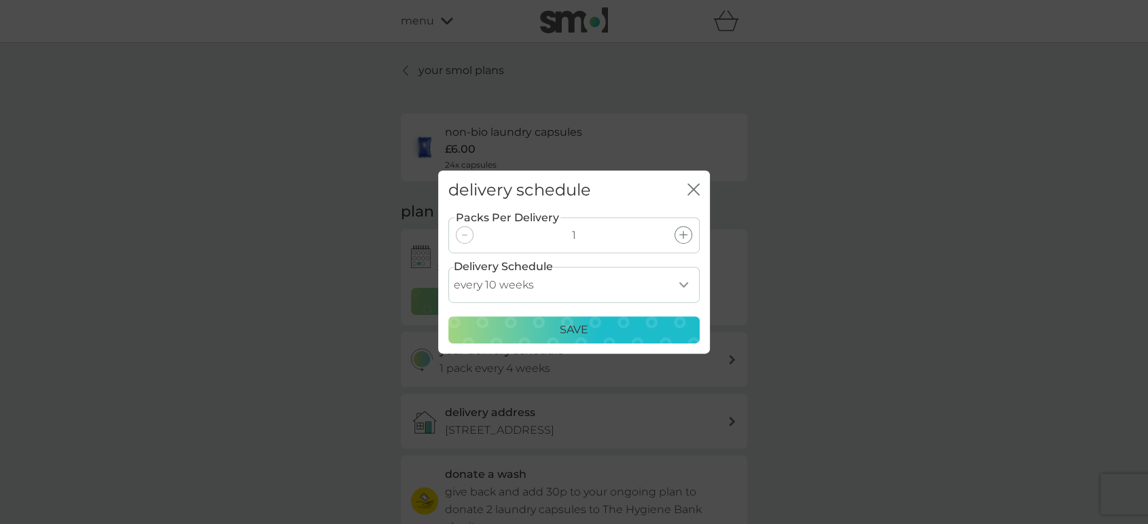
click at [572, 335] on p "Save" at bounding box center [574, 330] width 29 height 18
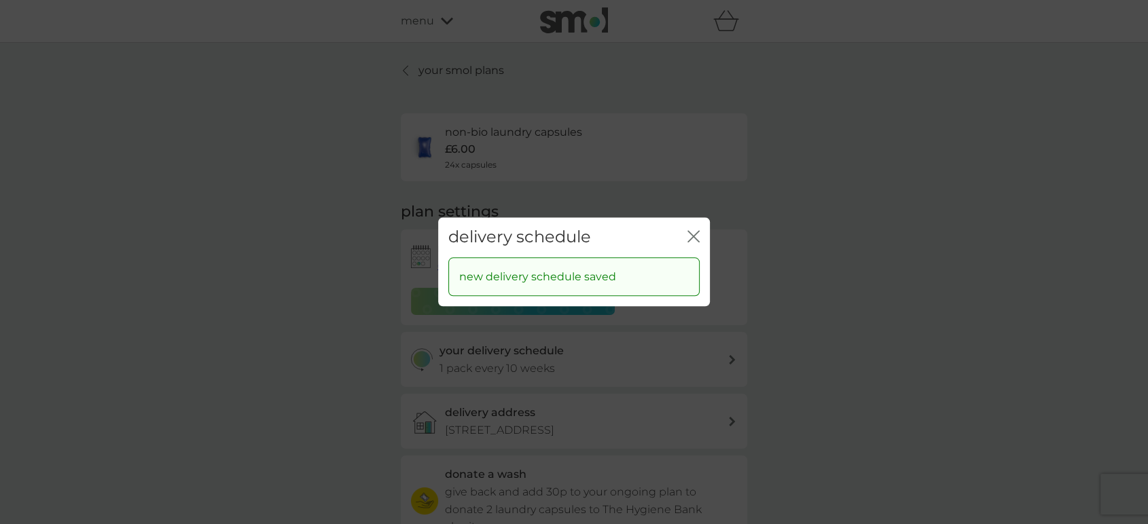
click at [690, 237] on icon "close" at bounding box center [693, 236] width 12 height 12
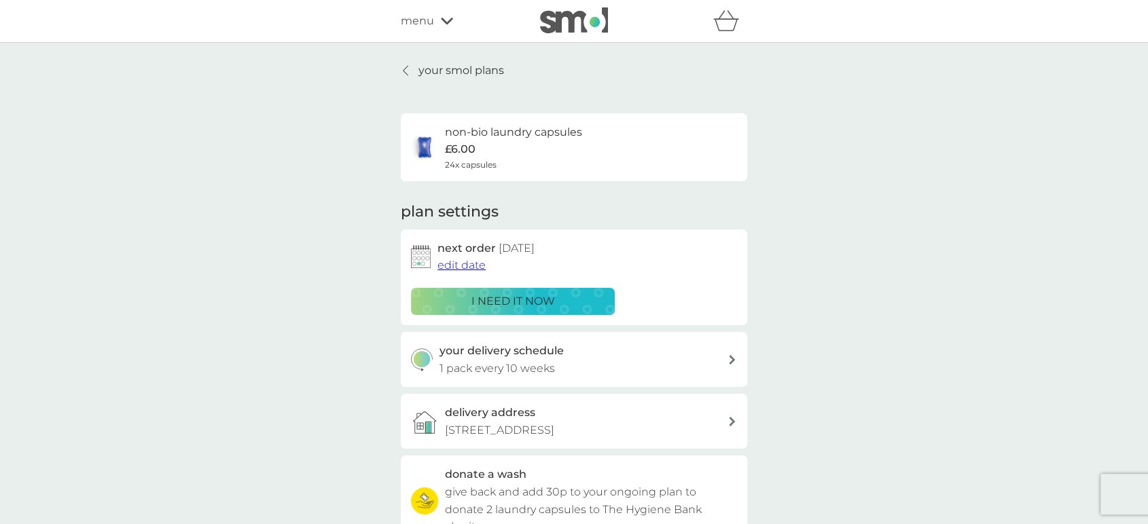
click at [448, 268] on span "edit date" at bounding box center [461, 265] width 48 height 13
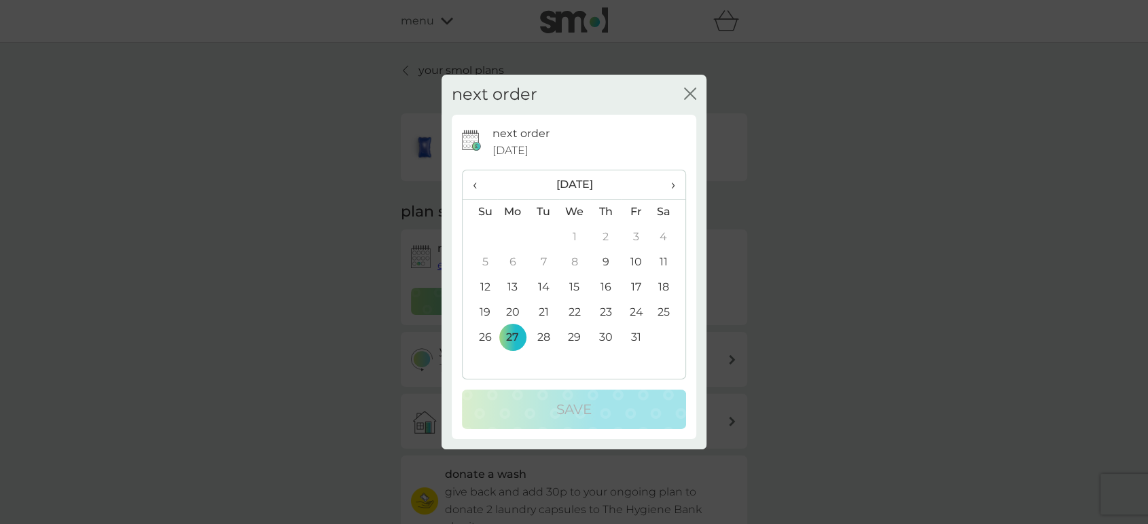
click at [676, 187] on th "›" at bounding box center [668, 184] width 34 height 29
click at [677, 185] on th "›" at bounding box center [668, 184] width 34 height 29
click at [514, 233] on td "1" at bounding box center [512, 237] width 31 height 25
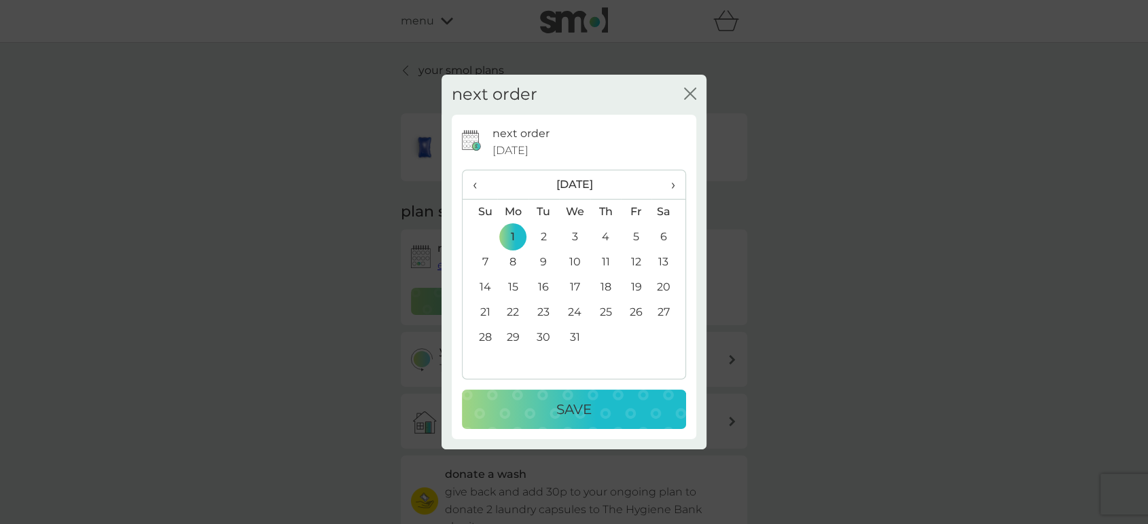
click at [588, 417] on p "Save" at bounding box center [573, 410] width 35 height 22
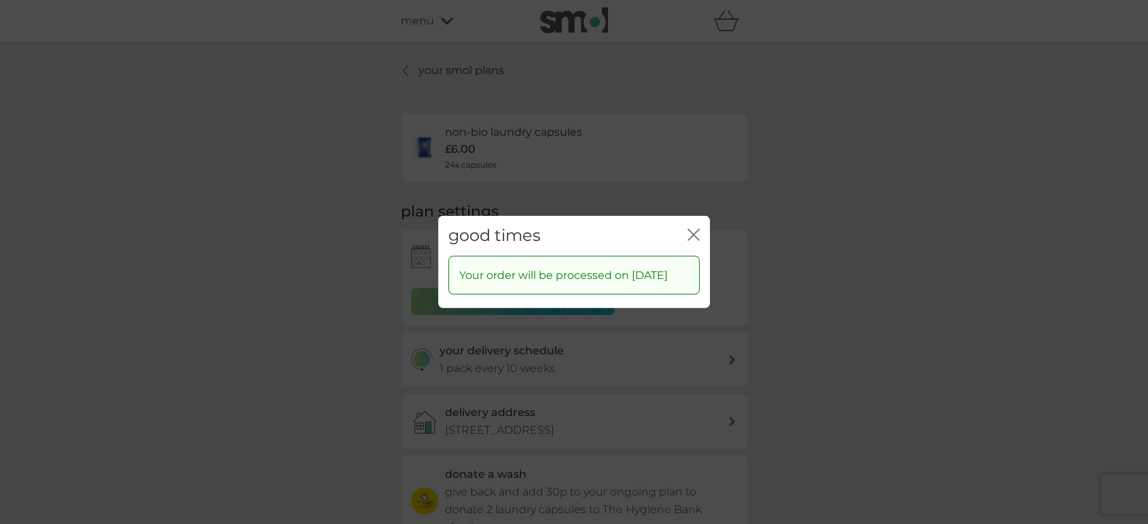
click at [695, 226] on div "close" at bounding box center [693, 236] width 12 height 20
click at [695, 229] on icon "close" at bounding box center [693, 235] width 12 height 12
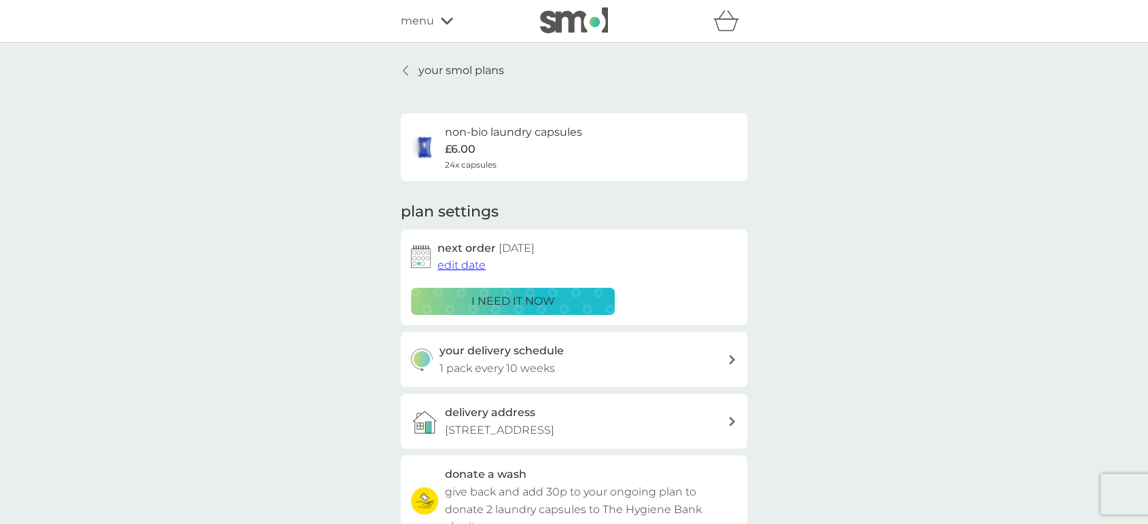
click at [403, 74] on icon at bounding box center [405, 70] width 5 height 11
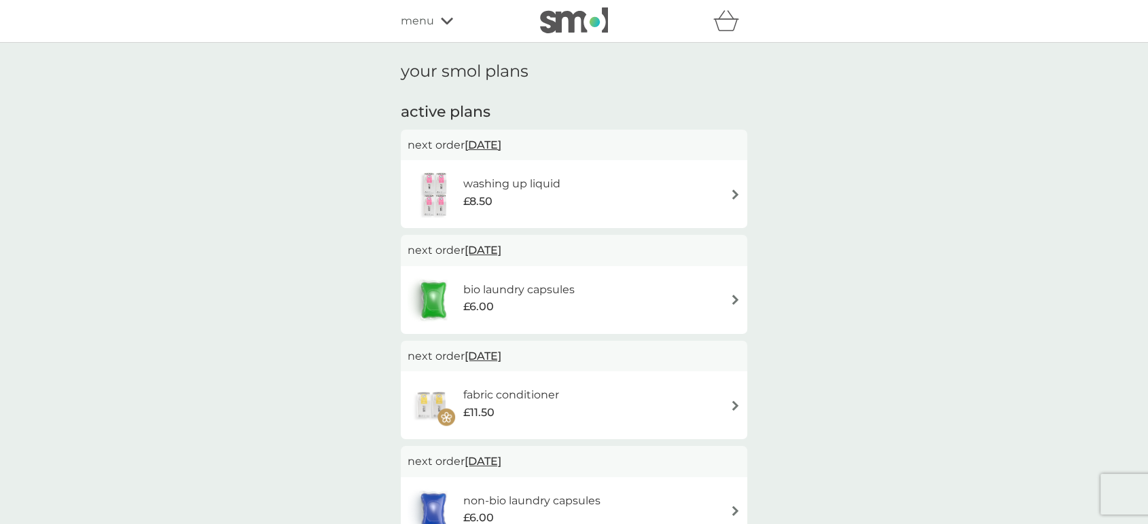
click at [501, 140] on span "22 Oct 2025" at bounding box center [482, 145] width 37 height 26
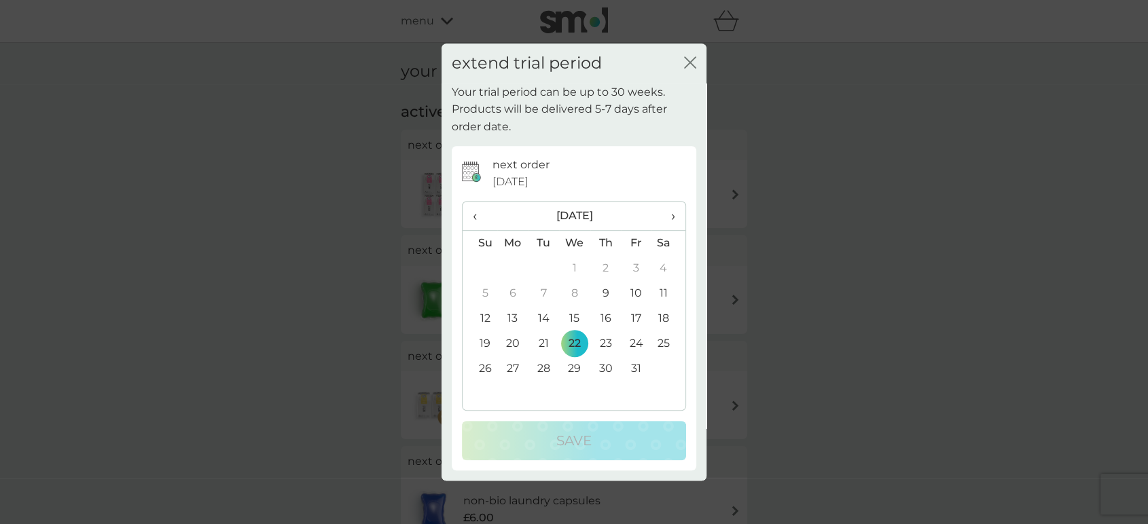
click at [673, 211] on span "›" at bounding box center [668, 216] width 14 height 29
click at [513, 269] on td "1" at bounding box center [512, 268] width 31 height 25
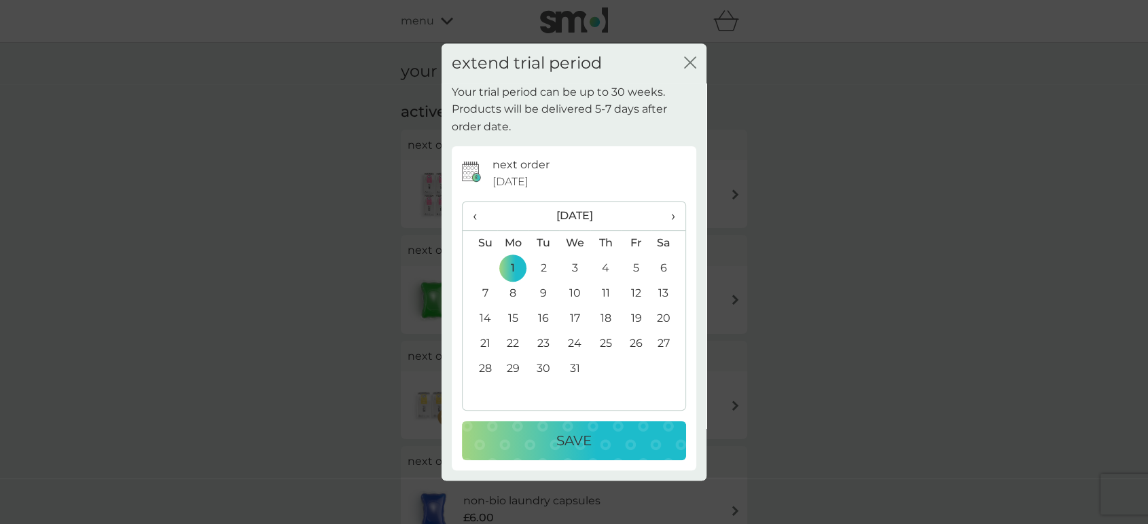
click at [474, 215] on span "‹" at bounding box center [480, 216] width 14 height 29
click at [485, 367] on td "23" at bounding box center [479, 369] width 35 height 25
click at [532, 440] on div "Save" at bounding box center [573, 441] width 197 height 22
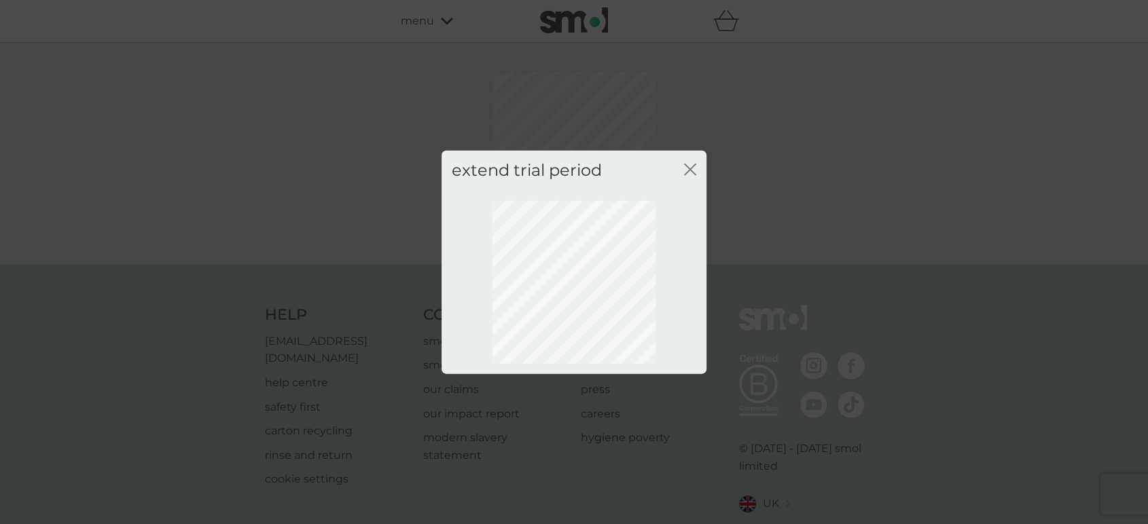
click at [690, 166] on icon "close" at bounding box center [690, 170] width 12 height 12
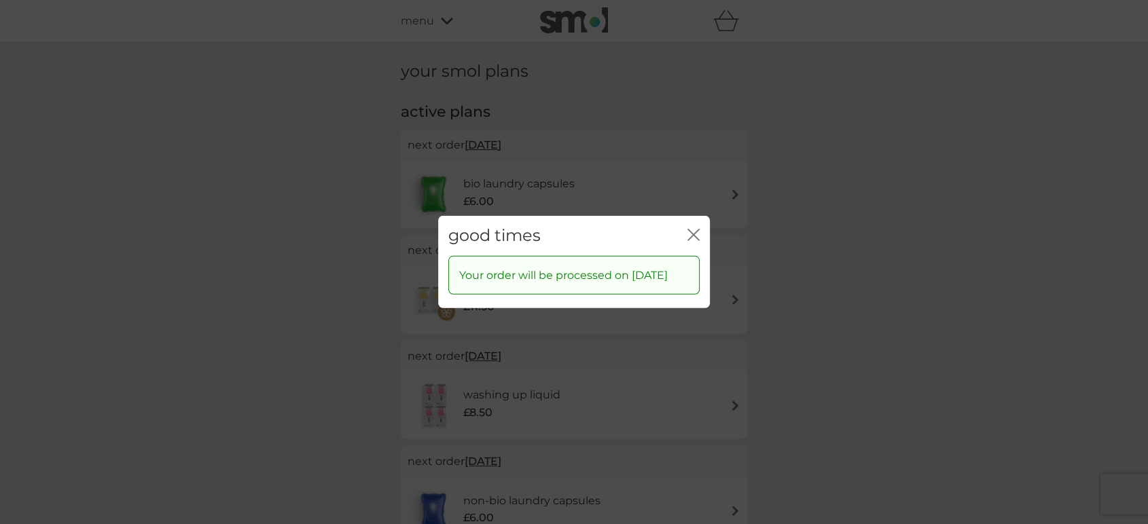
click at [692, 229] on icon "close" at bounding box center [693, 235] width 12 height 12
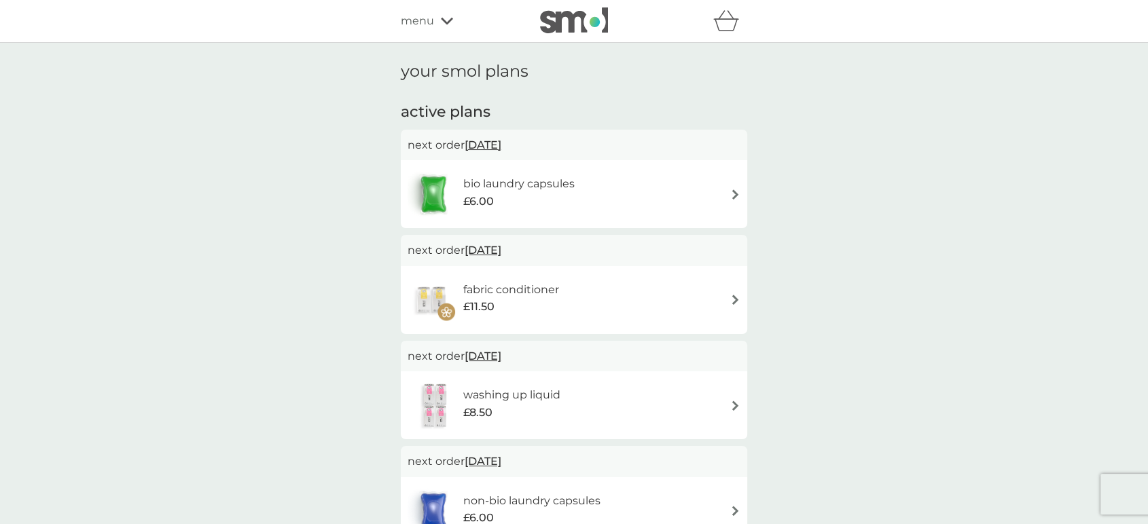
click at [499, 140] on span "22 Oct 2025" at bounding box center [482, 145] width 37 height 26
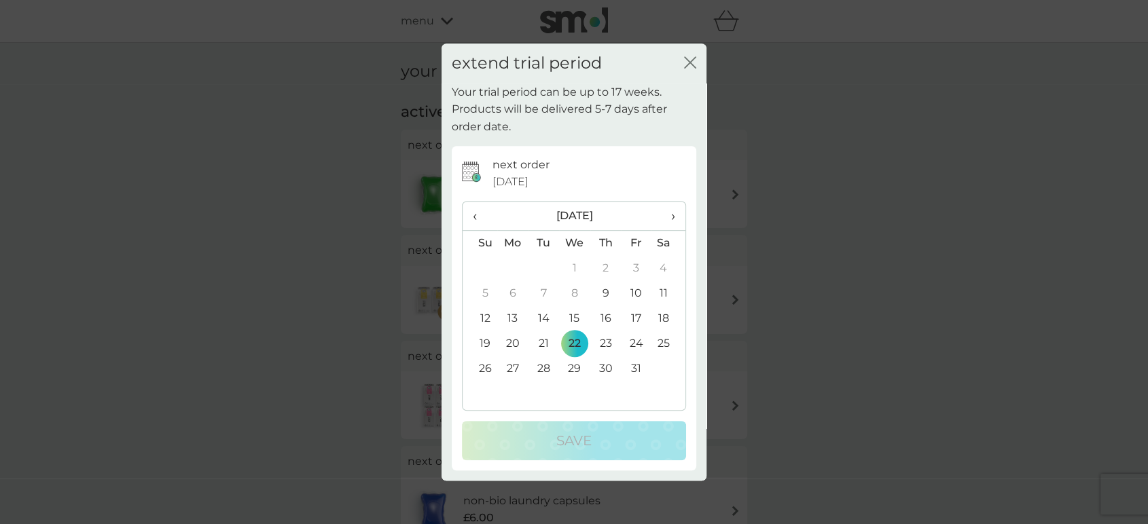
click at [670, 214] on span "›" at bounding box center [668, 216] width 14 height 29
click at [483, 365] on td "23" at bounding box center [479, 369] width 35 height 25
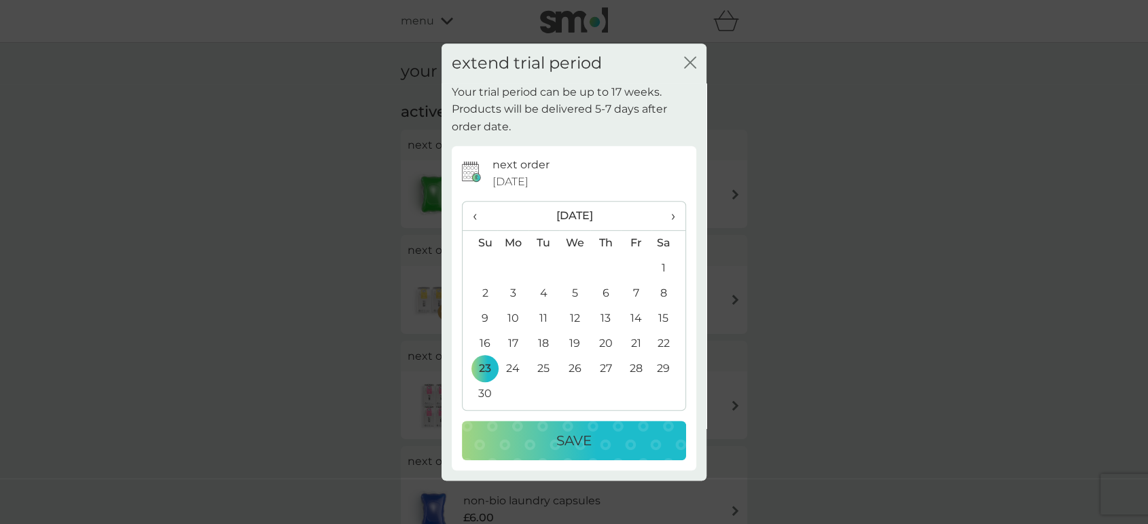
click at [516, 447] on div "Save" at bounding box center [573, 441] width 197 height 22
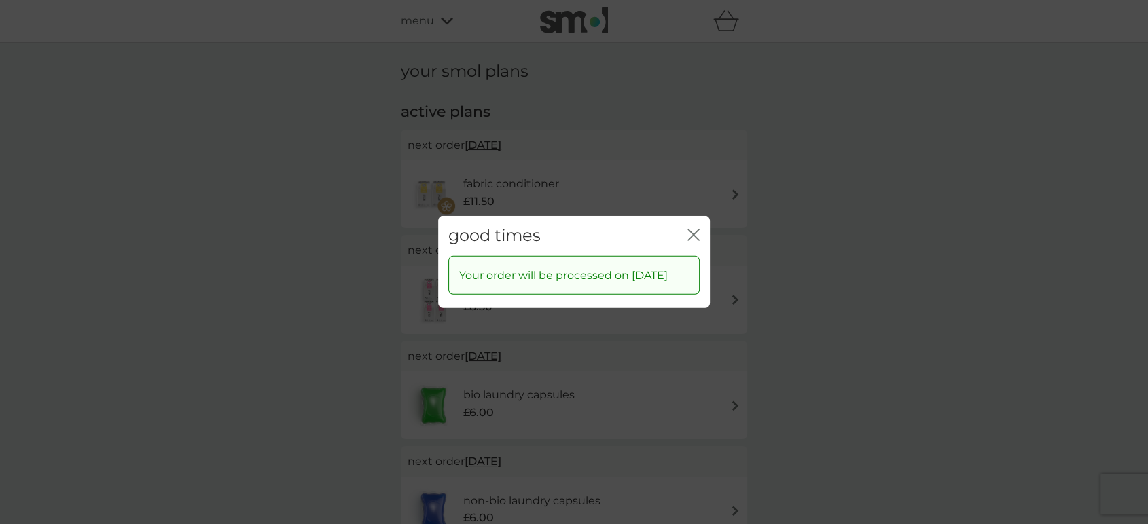
click at [691, 229] on icon "close" at bounding box center [693, 235] width 12 height 12
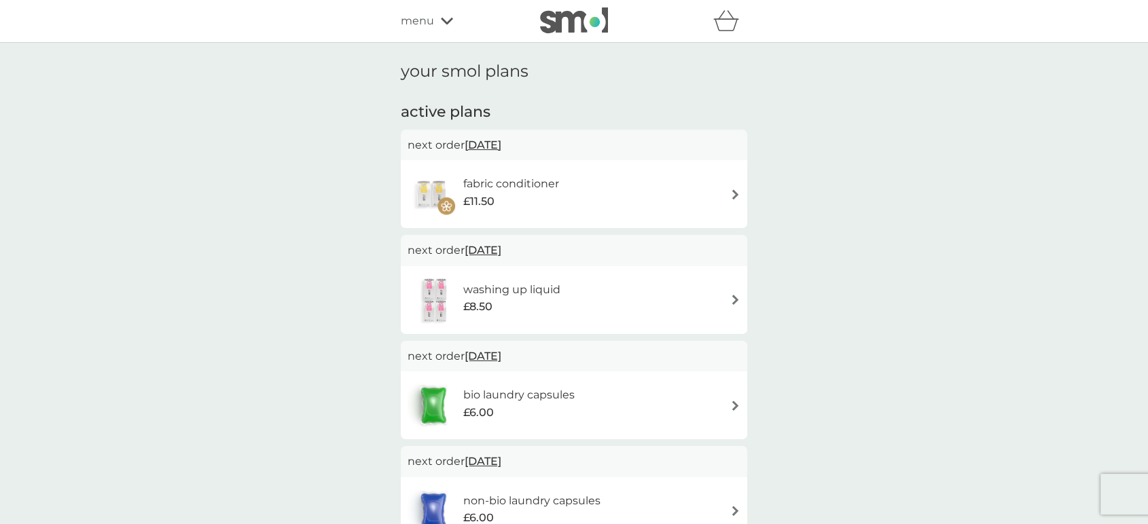
click at [491, 147] on span "5 Nov 2025" at bounding box center [482, 145] width 37 height 26
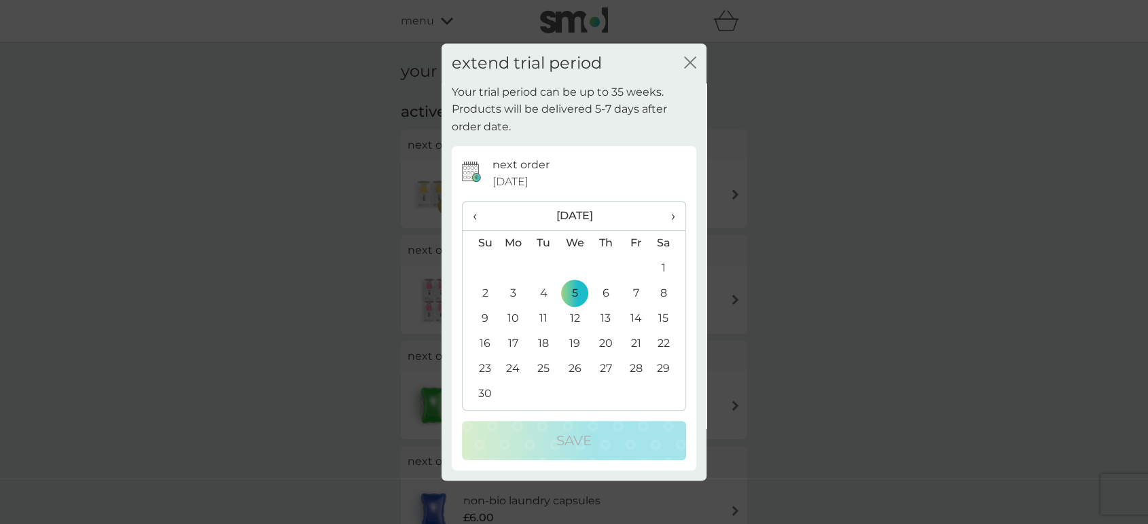
click at [697, 60] on div "extend trial period close" at bounding box center [573, 63] width 265 height 40
click at [687, 57] on icon "close" at bounding box center [690, 62] width 12 height 12
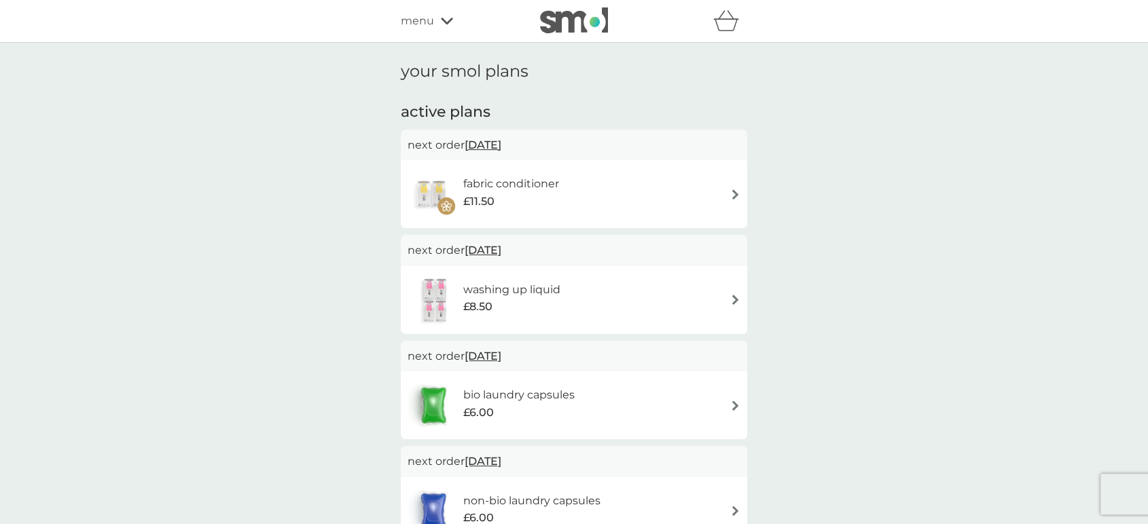
click at [570, 20] on img at bounding box center [574, 20] width 68 height 26
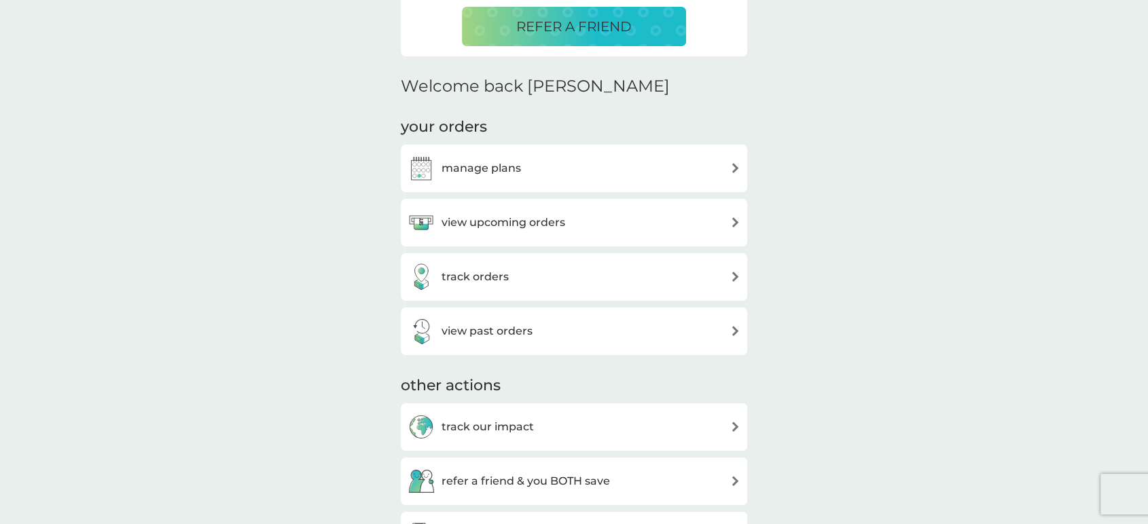
scroll to position [226, 0]
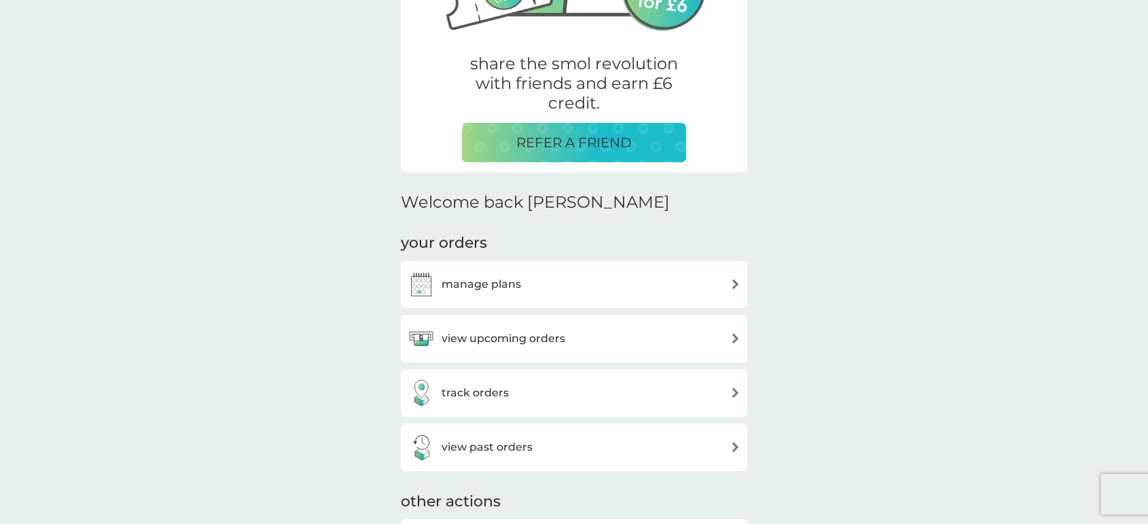
click at [474, 287] on h3 "manage plans" at bounding box center [480, 285] width 79 height 18
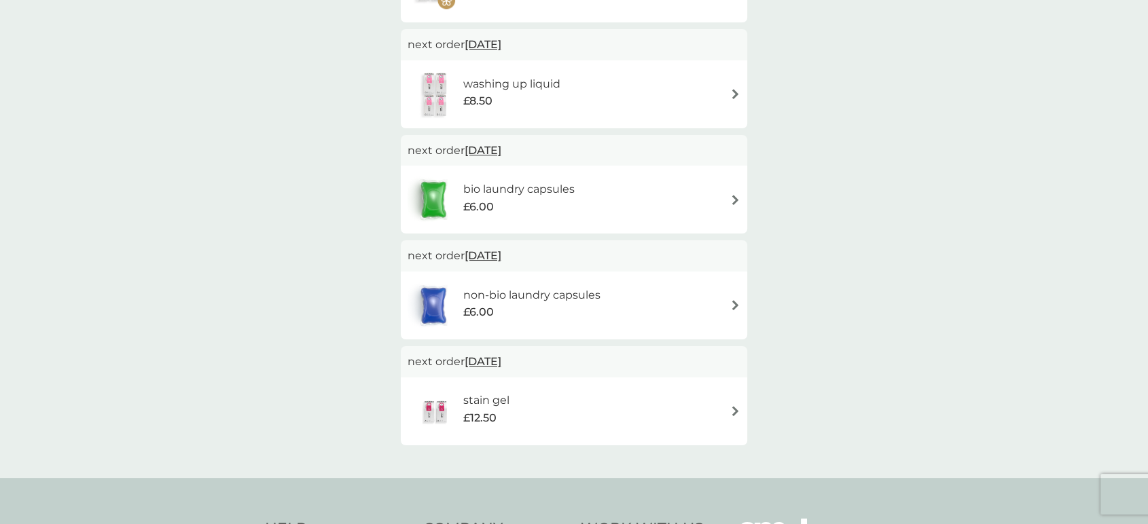
scroll to position [75, 0]
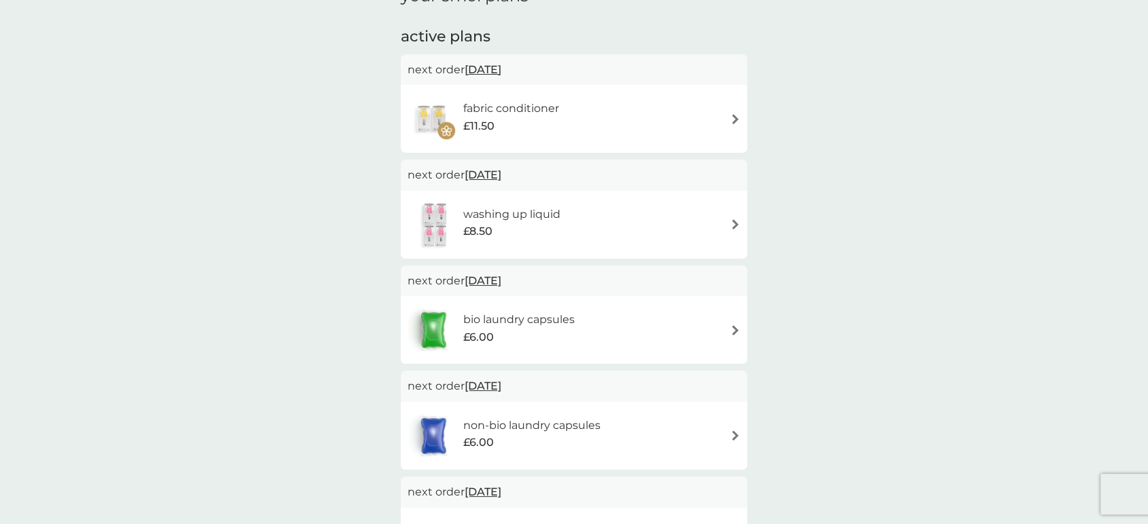
click at [494, 61] on span "5 Nov 2025" at bounding box center [482, 69] width 37 height 26
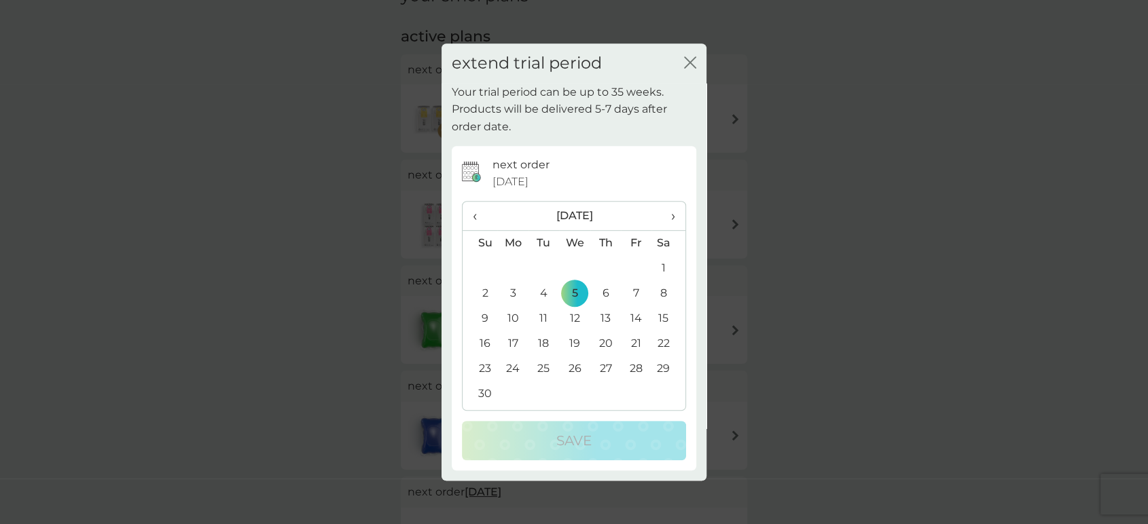
click at [695, 62] on icon "close" at bounding box center [690, 62] width 12 height 12
